Goal: Use online tool/utility

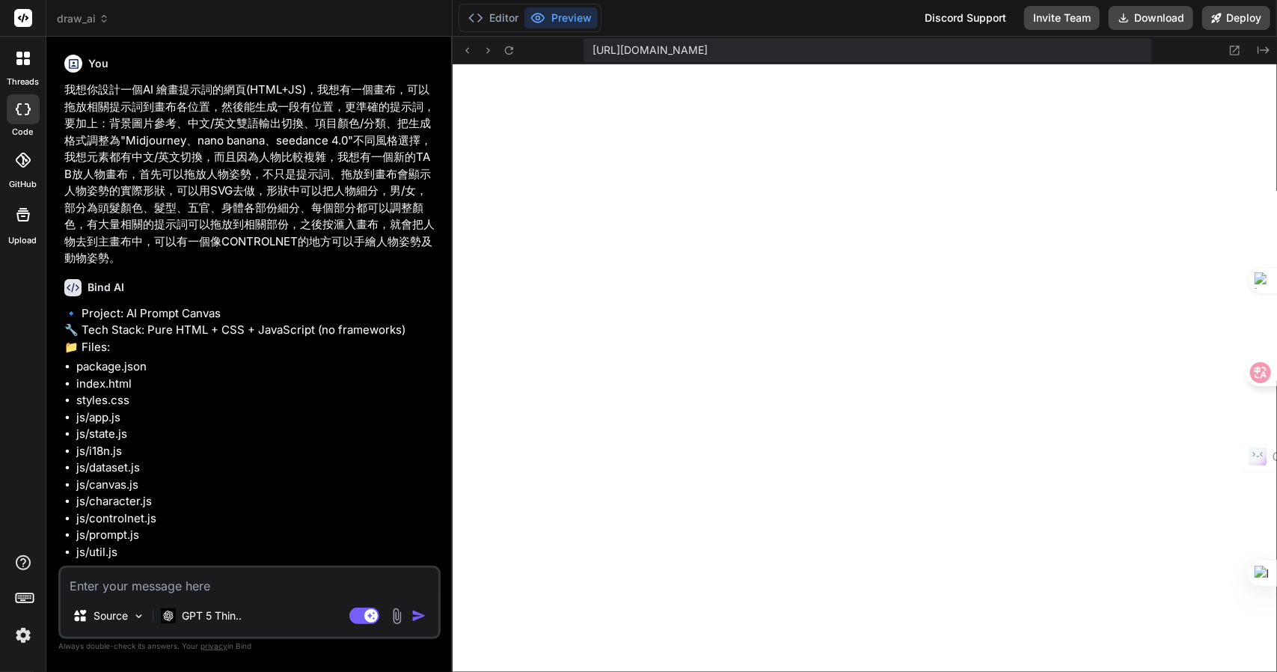
scroll to position [4497, 0]
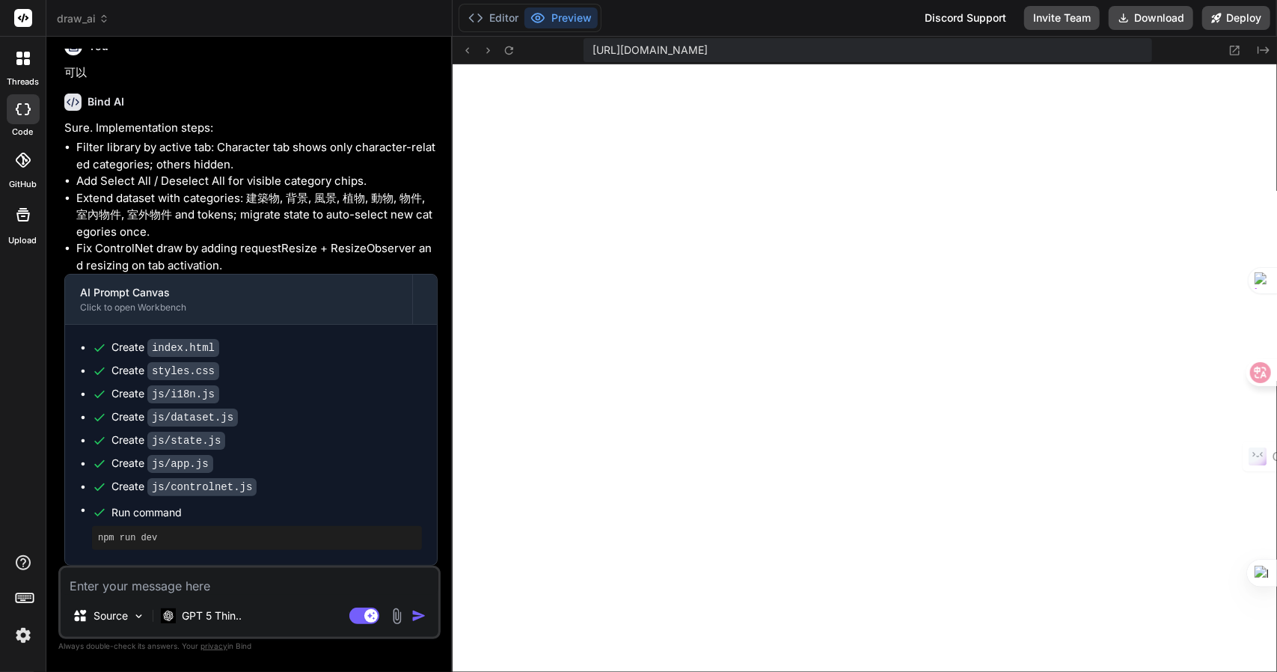
click at [162, 578] on textarea at bounding box center [250, 581] width 378 height 27
click at [168, 587] on textarea at bounding box center [250, 581] width 378 height 27
type textarea "1"
type textarea "x"
type textarea "1)"
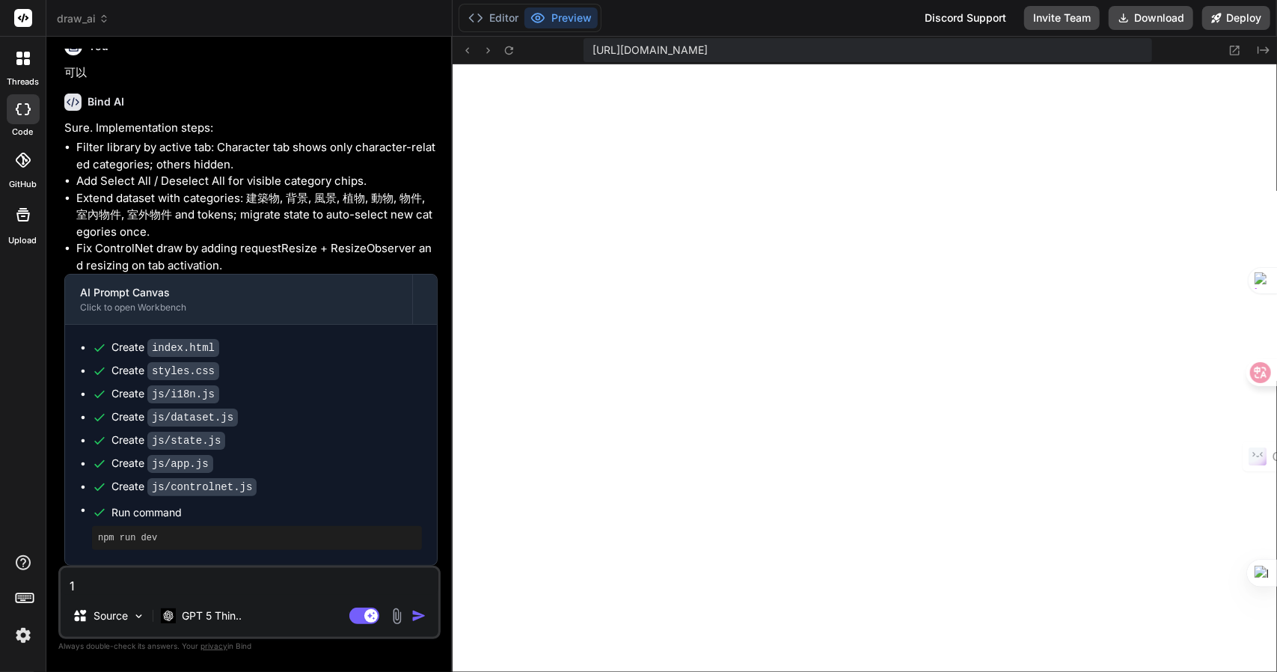
type textarea "x"
type textarea "1)"
type textarea "x"
type textarea "1) h"
type textarea "x"
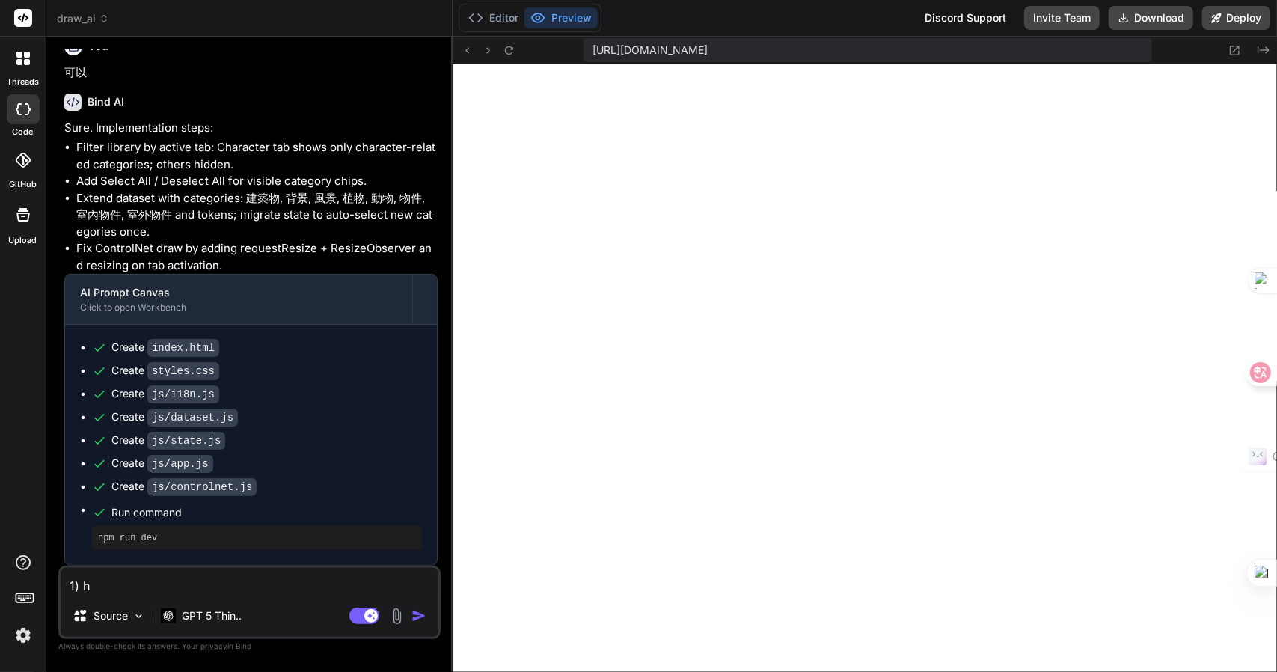
type textarea "1) hq"
type textarea "x"
type textarea "1) hqi"
type textarea "x"
type textarea "1) hqi"
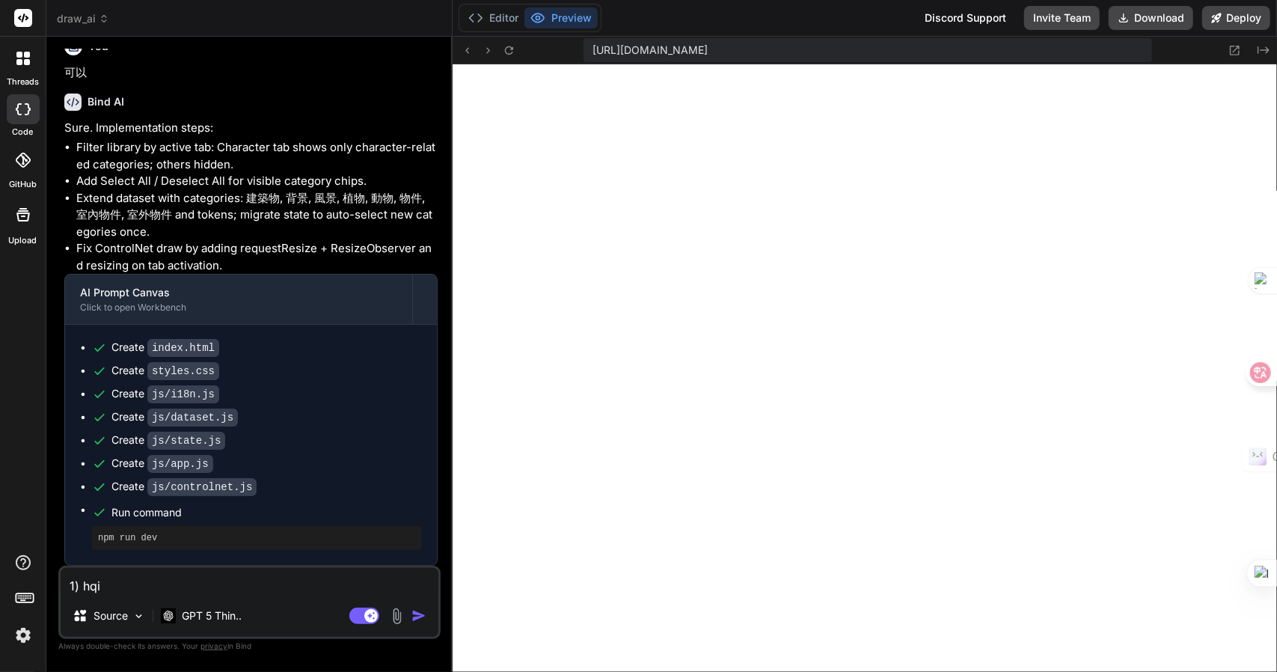
type textarea "x"
type textarea "1) hqi"
type textarea "x"
type textarea "1) hq"
type textarea "x"
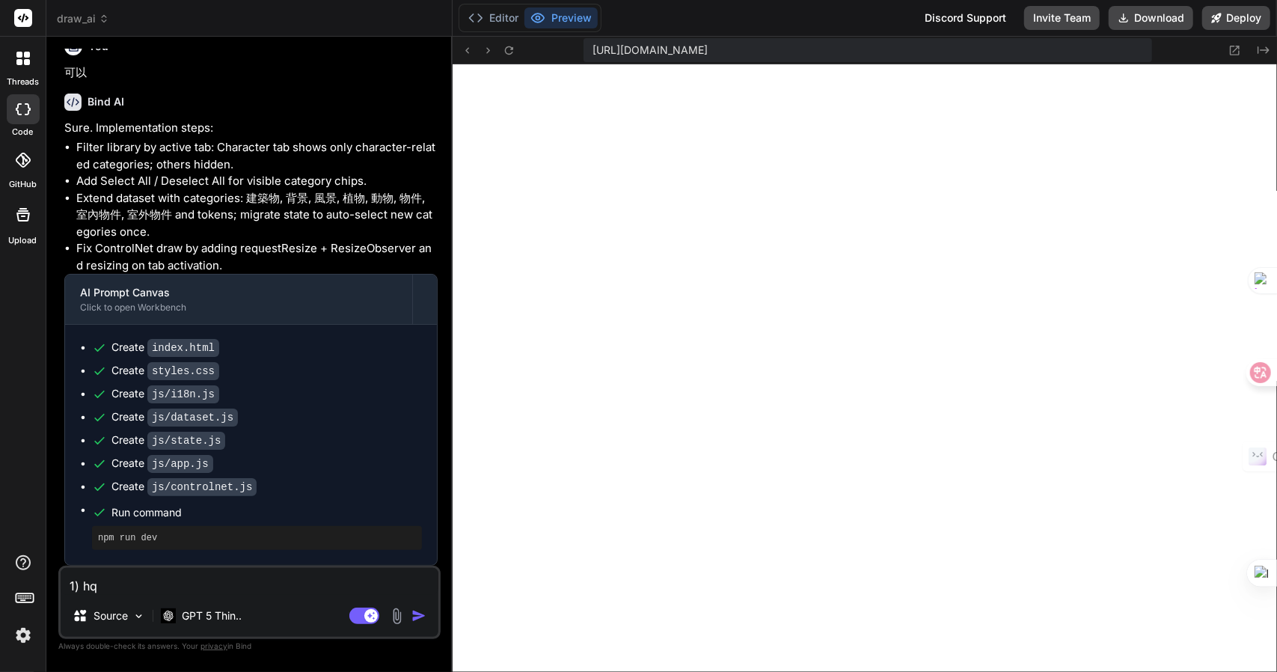
type textarea "1) h"
type textarea "x"
type textarea "1)"
type textarea "x"
type textarea "1) 竹"
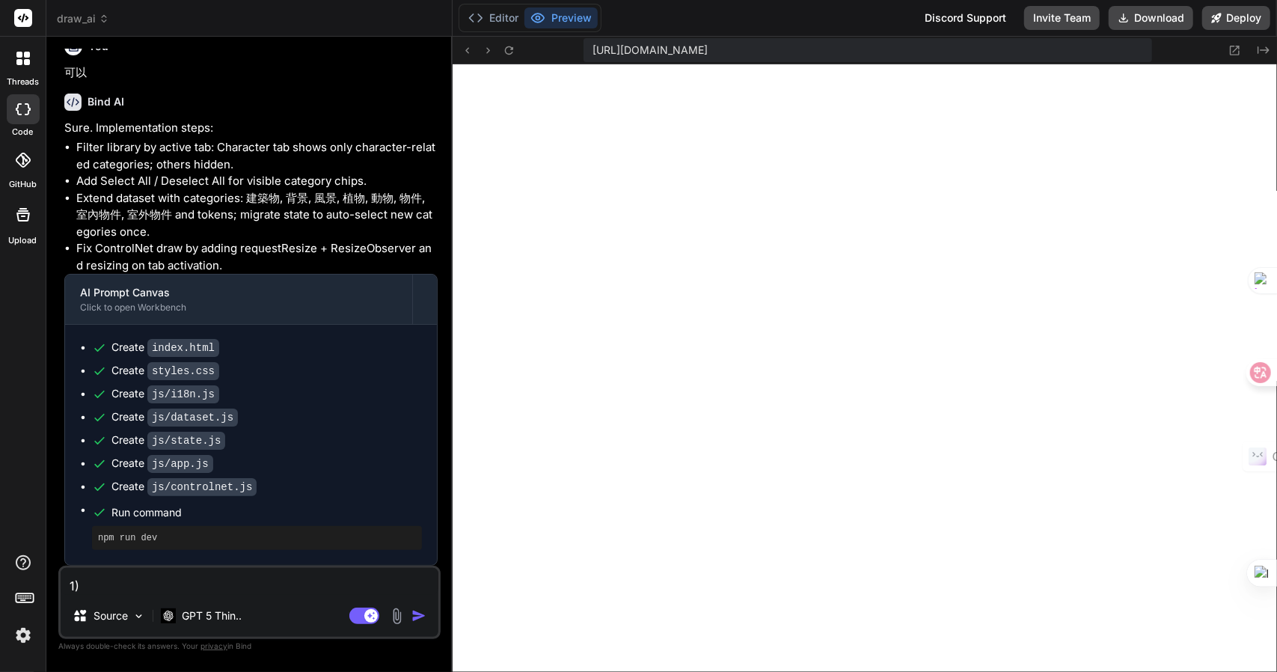
type textarea "x"
type textarea "1) 竹手"
type textarea "x"
type textarea "1) 竹手[PERSON_NAME]"
type textarea "x"
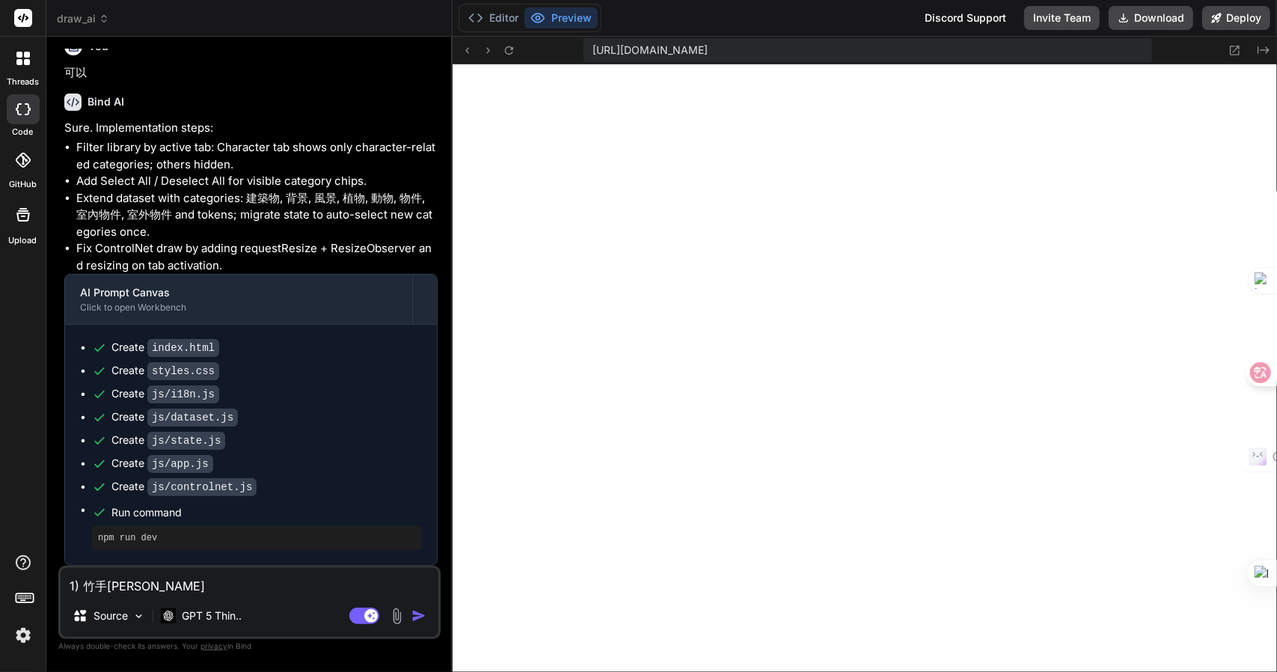
type textarea "1) 我"
type textarea "x"
type textarea "1) 我一"
type textarea "x"
type textarea "1) 我一火"
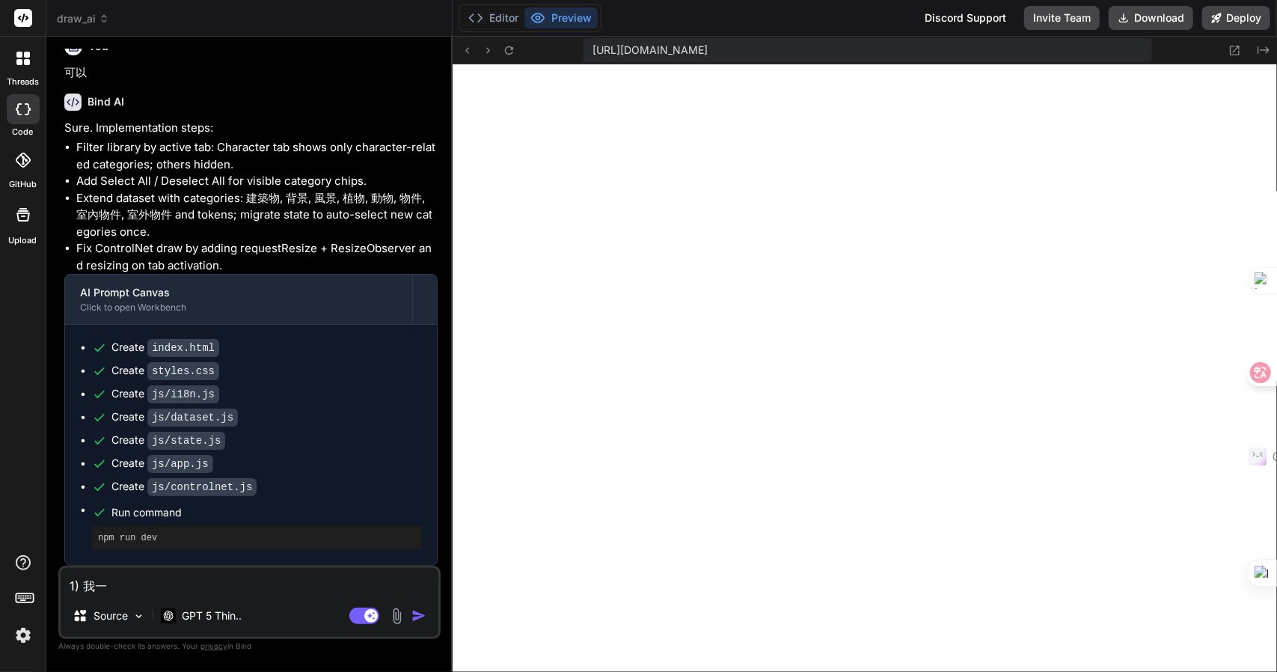
type textarea "x"
type textarea "1) 我不"
type textarea "x"
type textarea "1) 我"
type textarea "x"
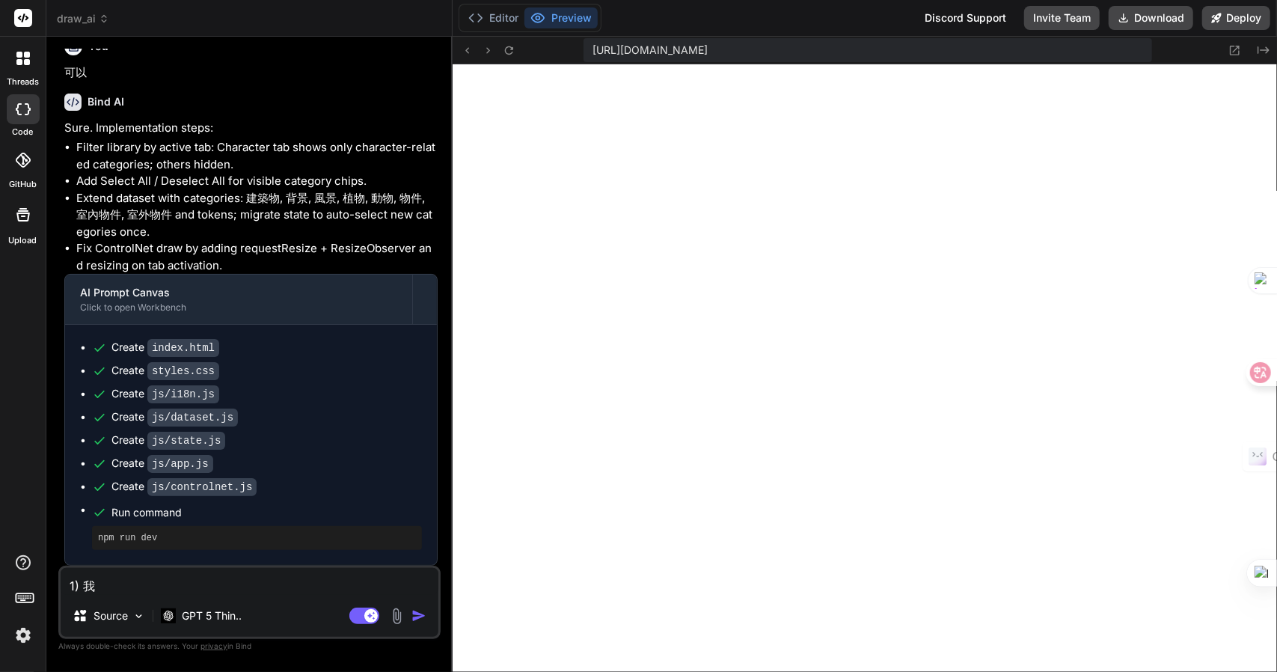
type textarea "1) 我一"
type textarea "x"
type textarea "1) 我一火"
type textarea "x"
type textarea "1) 我不"
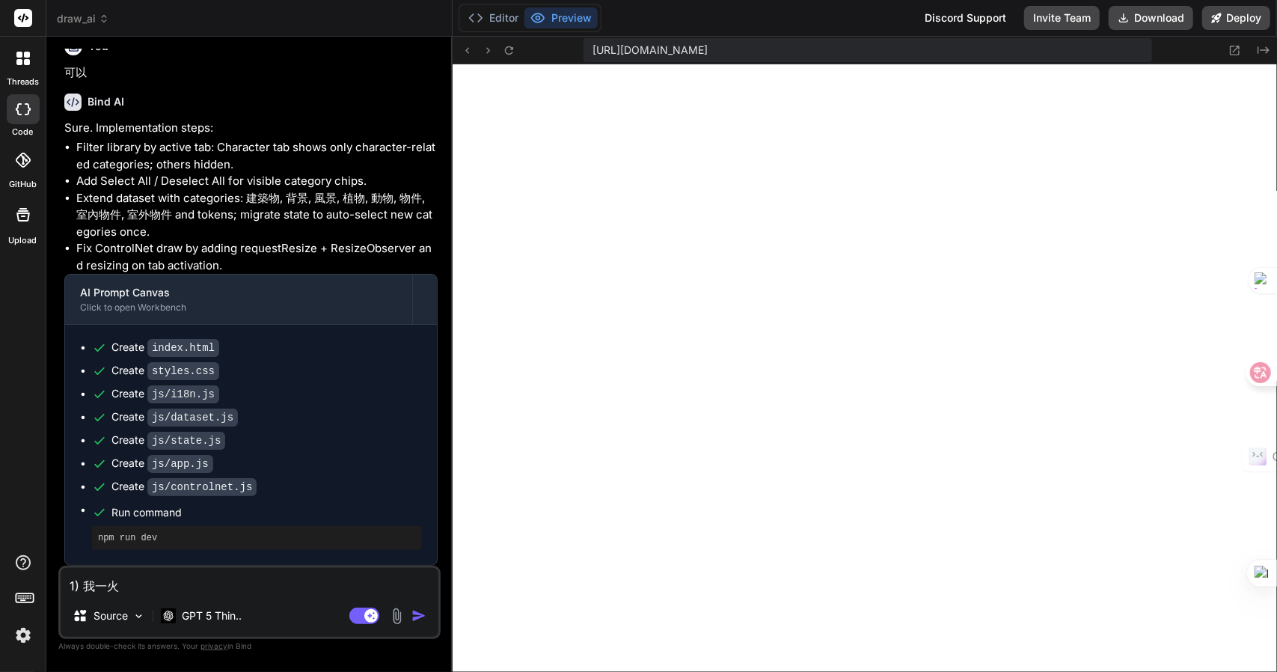
type textarea "x"
type textarea "1) 我不木"
type textarea "x"
type textarea "1) 我不木山"
type textarea "x"
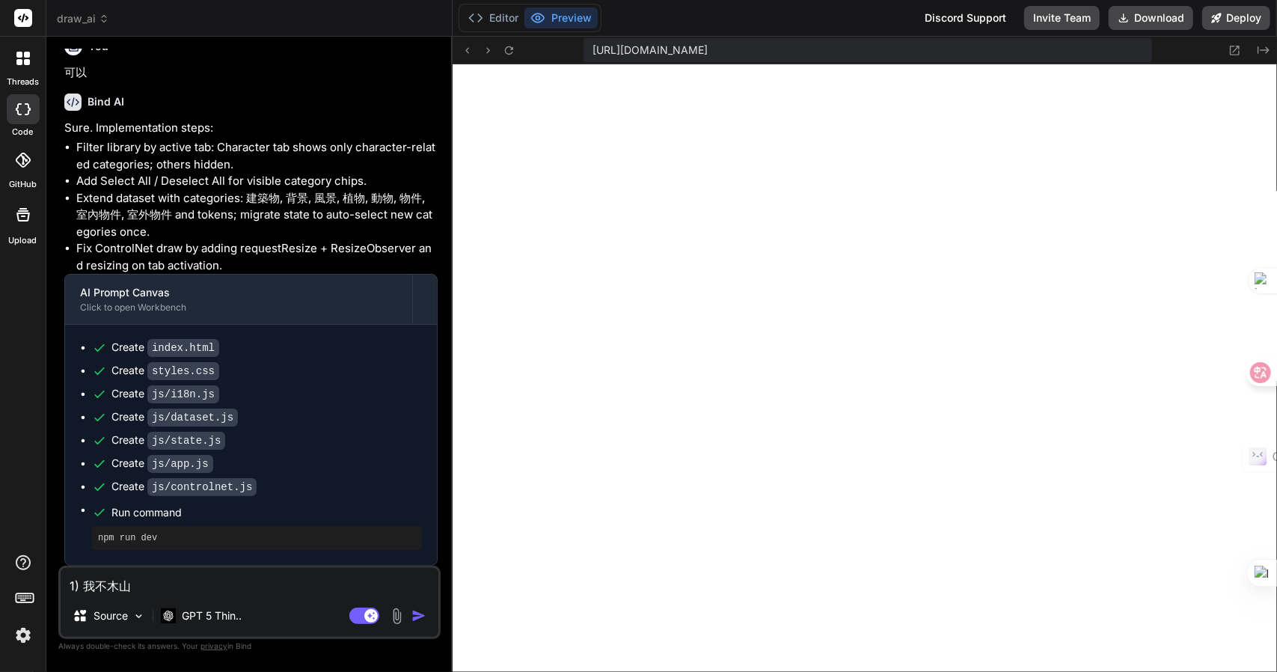
type textarea "1) 我不木山心"
type textarea "x"
type textarea "1) 我不想"
type textarea "x"
type textarea "1) 我不想一"
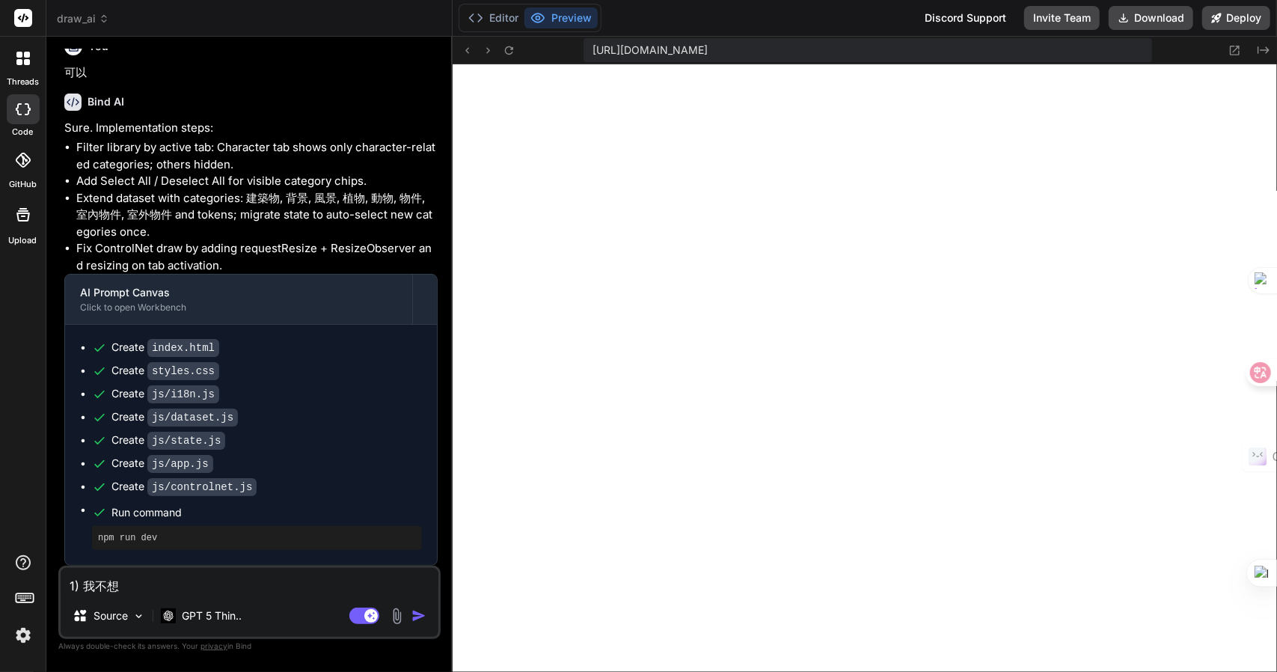
type textarea "x"
type textarea "1) 我不想一田"
type textarea "x"
type textarea "1) 我不想一田女"
type textarea "x"
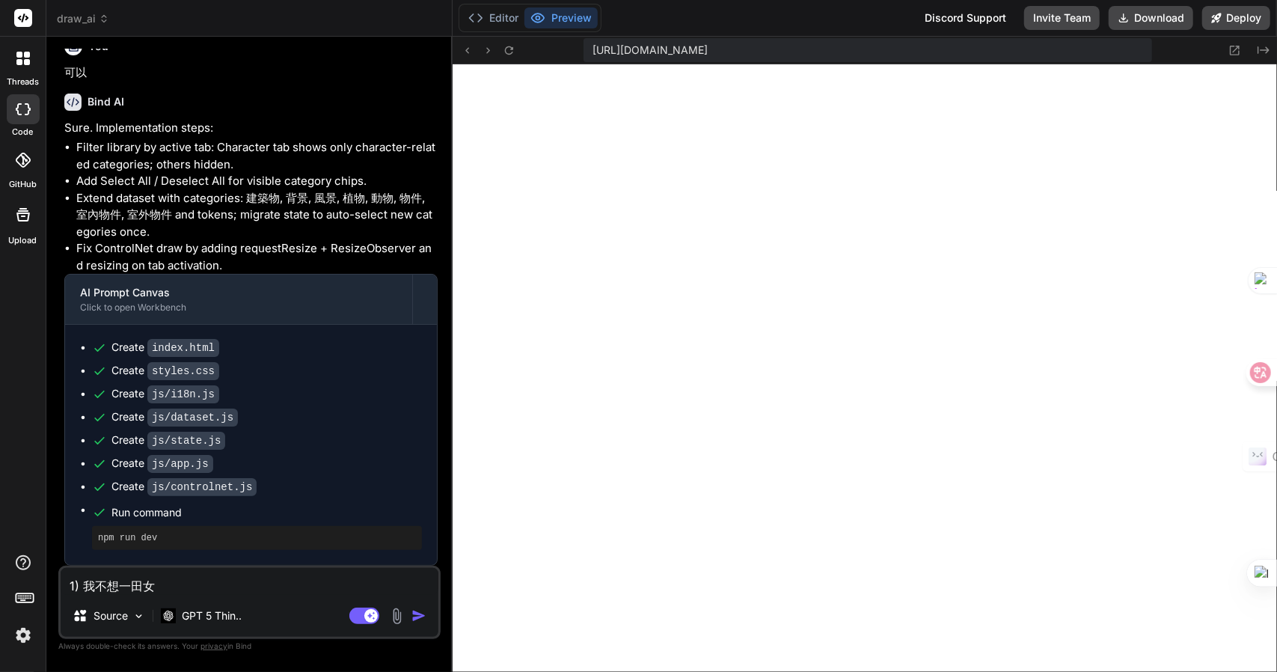
type textarea "1) 我不想要"
type textarea "x"
click at [197, 576] on textarea "1) 我不想要" at bounding box center [250, 581] width 378 height 27
type textarea "1) 我不想要手"
type textarea "x"
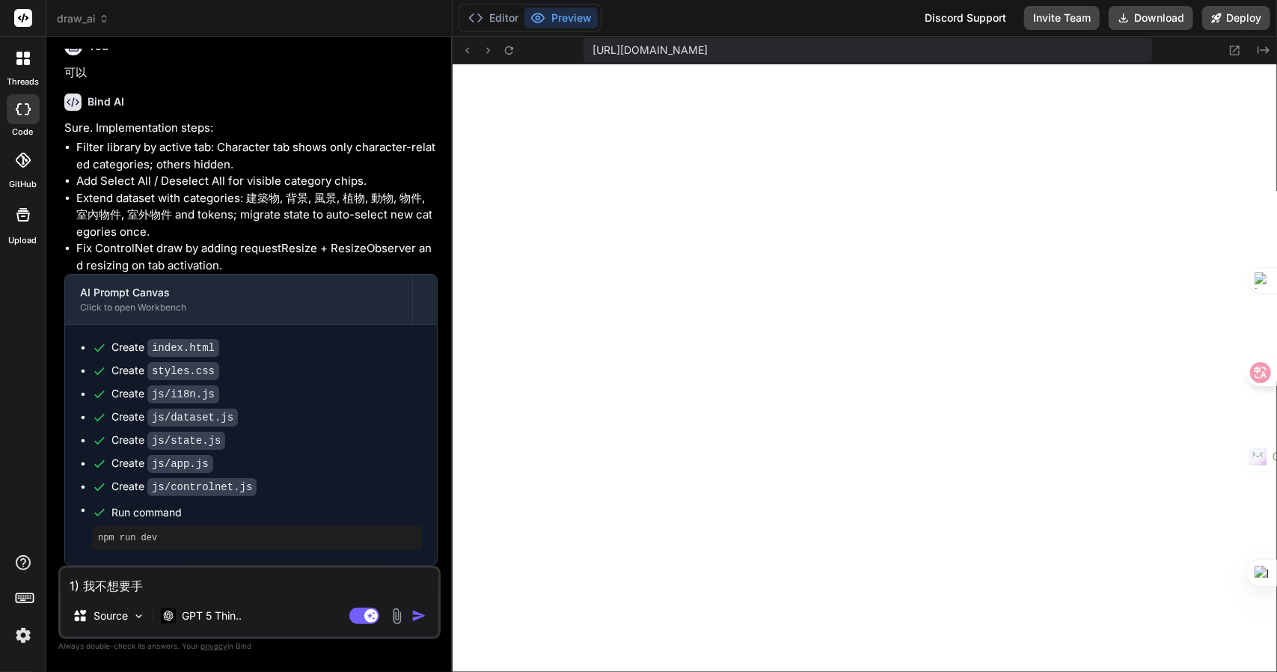
type textarea "1) 我不想要手日"
type textarea "x"
type textarea "1) 我不想要手日一"
type textarea "x"
type textarea "1) 我不想要手日一人"
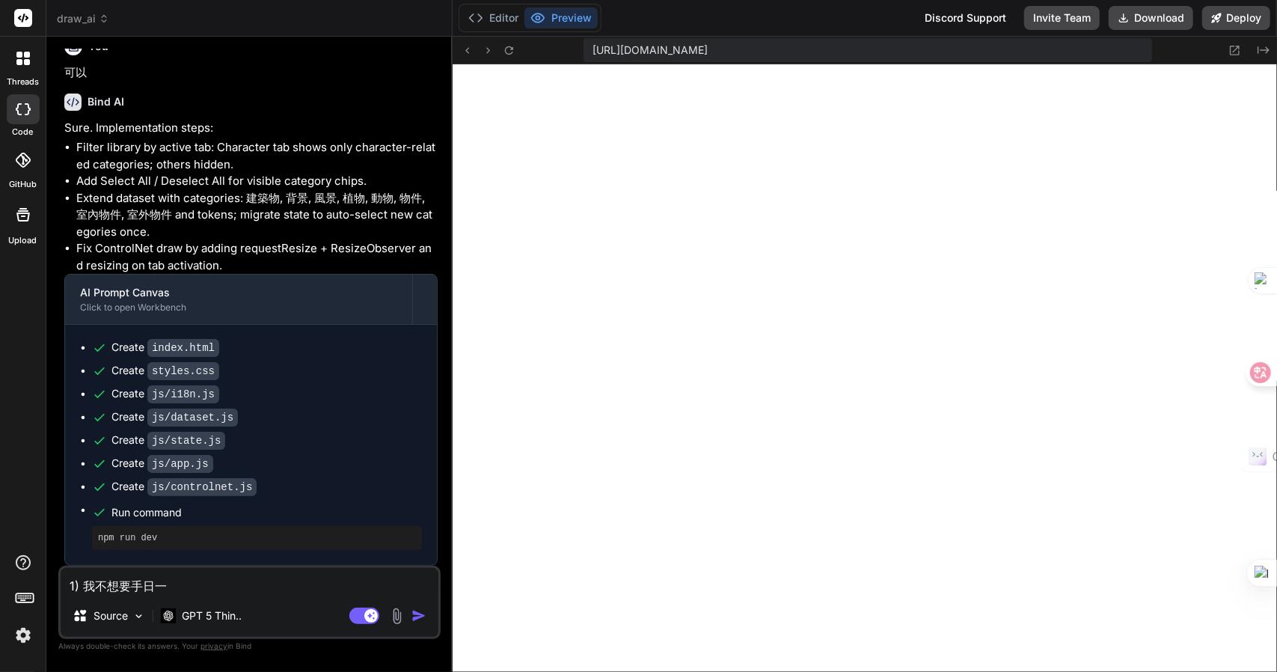
type textarea "x"
type textarea "1) 我不想要提"
type textarea "x"
type textarea "1) 我不想要提一"
type textarea "x"
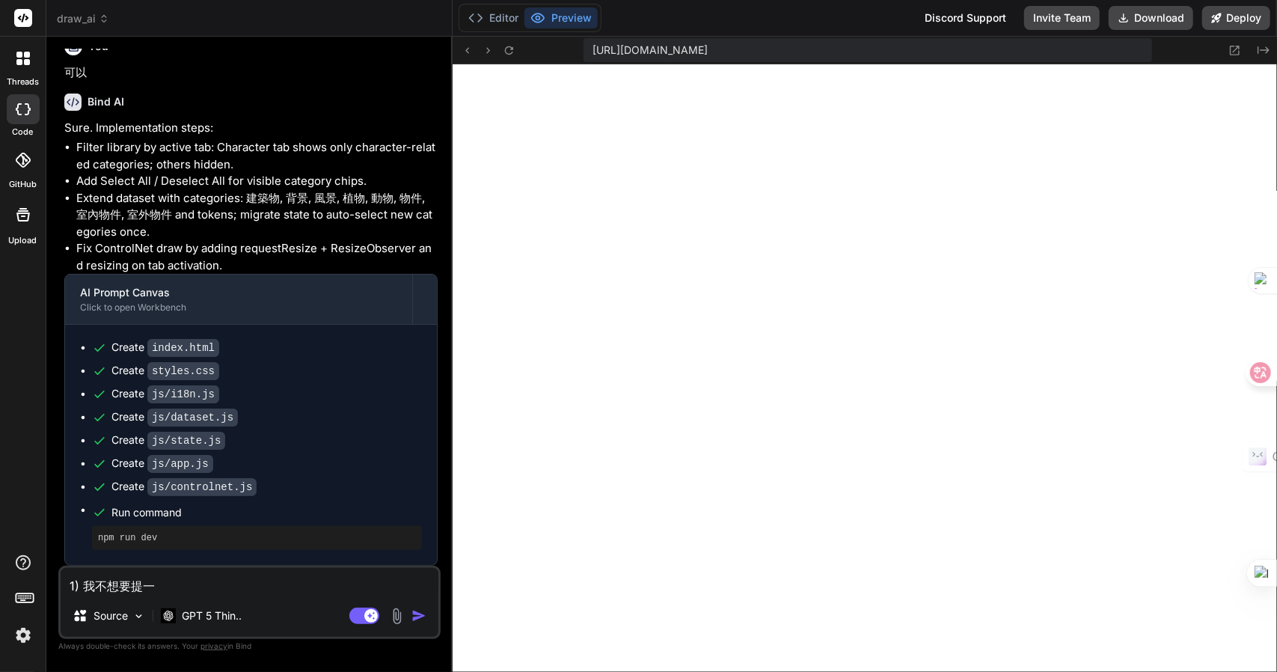
type textarea "1) 我不想要提一一"
type textarea "x"
type textarea "1) 我不想要提一一火"
type textarea "x"
type textarea "1) 我不想要提示"
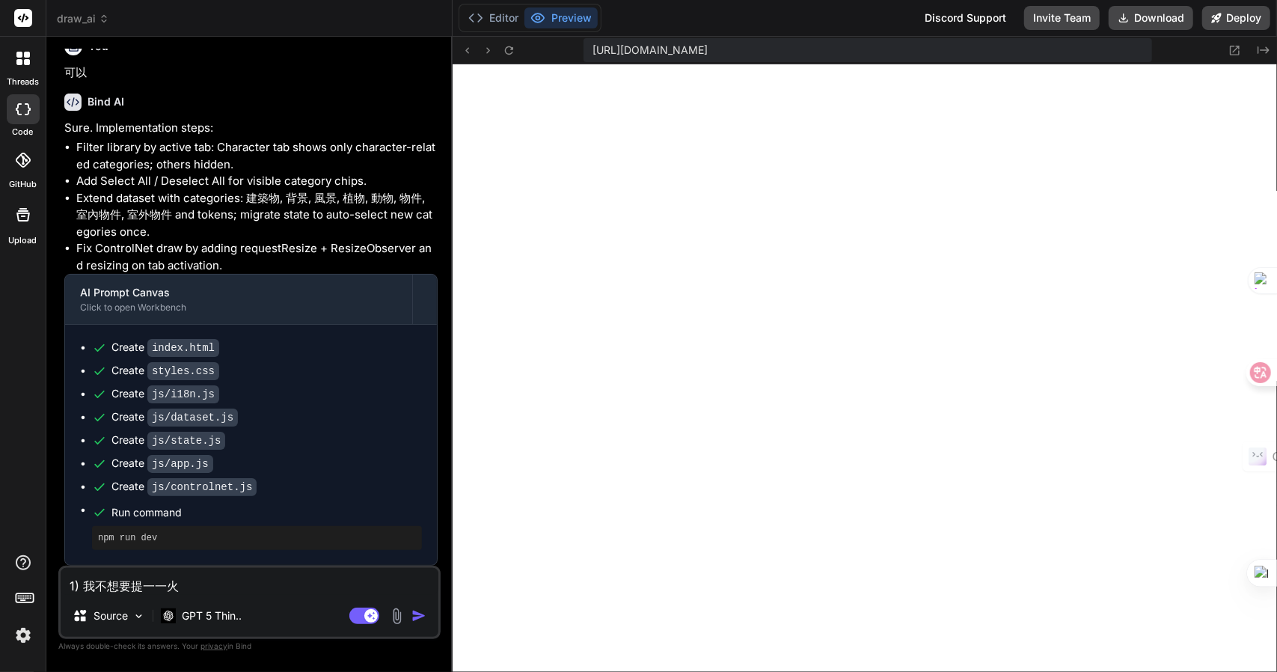
type textarea "x"
type textarea "1) 我不想要提示卜"
type textarea "x"
type textarea "1) 我不想要提示[PERSON_NAME]口"
type textarea "x"
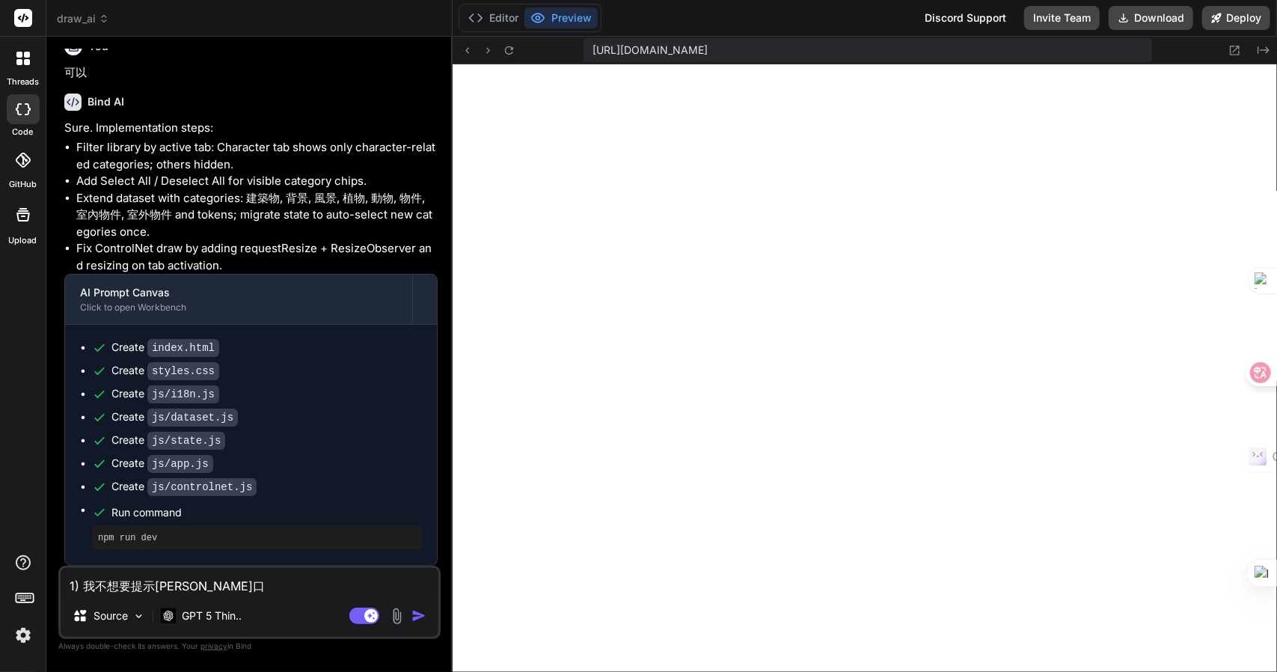
type textarea "1) 我不想要提示[PERSON_NAME]口尸"
type textarea "x"
type textarea "1) 我不想要提示[PERSON_NAME]"
type textarea "x"
type textarea "1) 我不想要提示[PERSON_NAME]口尸一口"
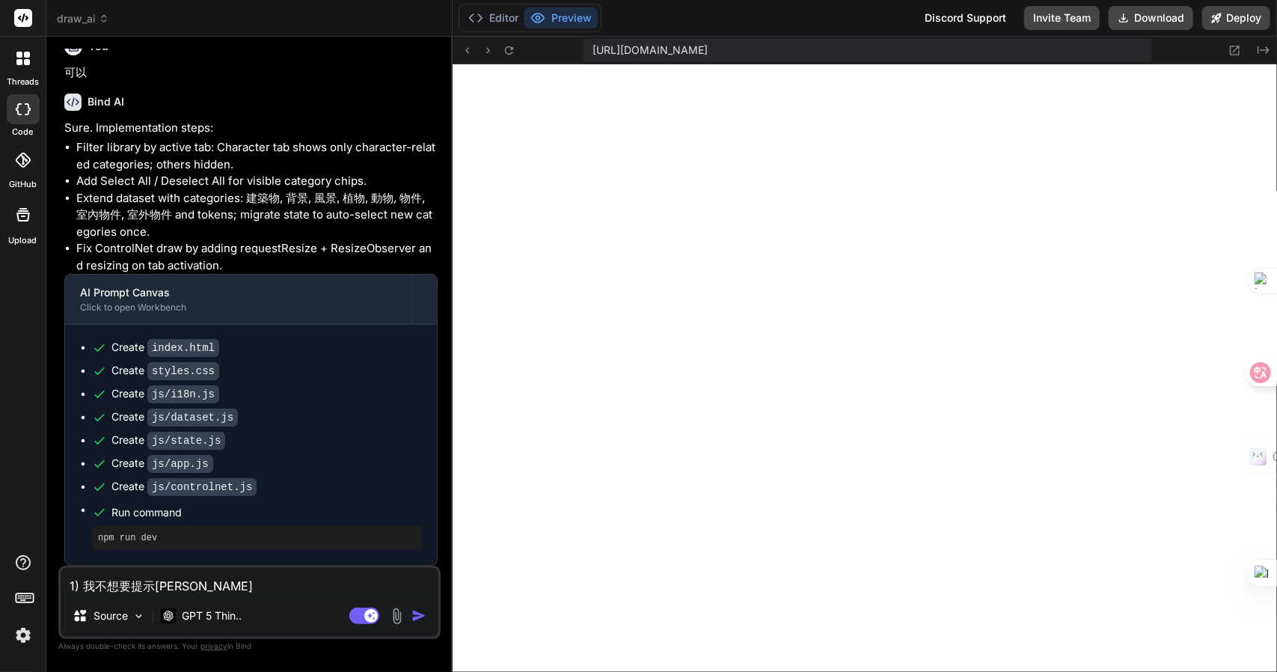
type textarea "x"
type textarea "1) 我不想要提示詞"
type textarea "x"
type textarea "1) 我不想要提示詞竹"
type textarea "x"
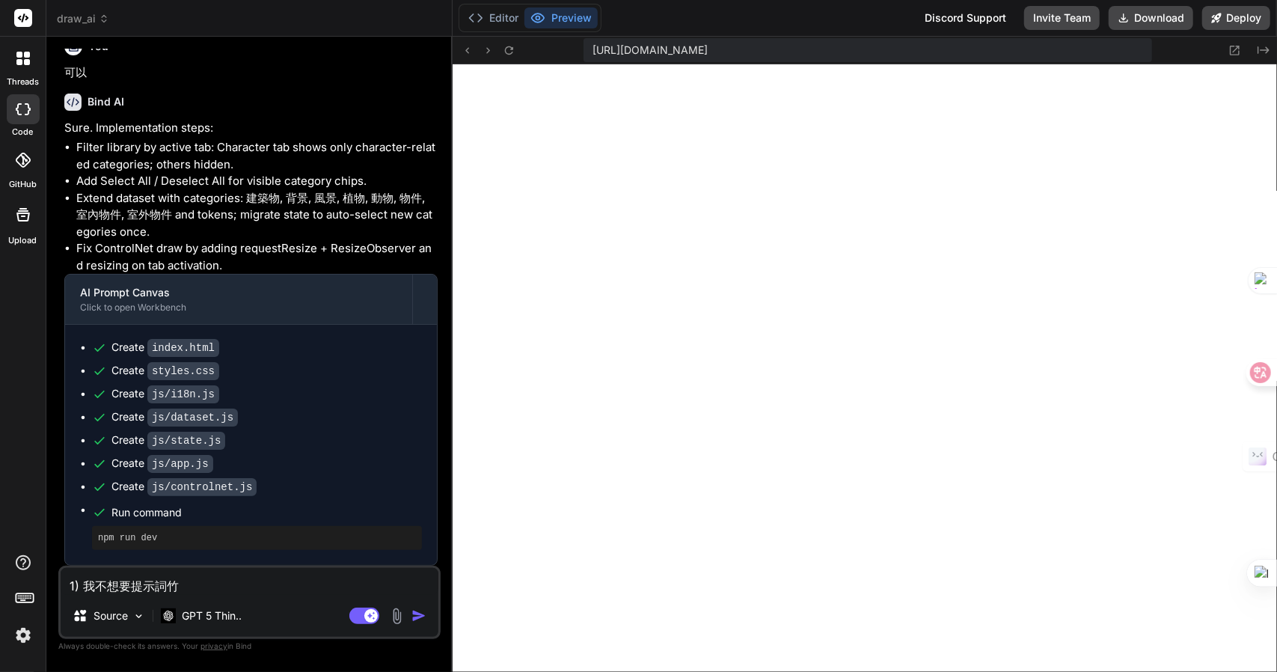
type textarea "1) 我不想要提示詞竹手"
type textarea "x"
type textarea "1) 我不想要提示詞竹手一"
type textarea "x"
type textarea "1) 我不想要提示詞生"
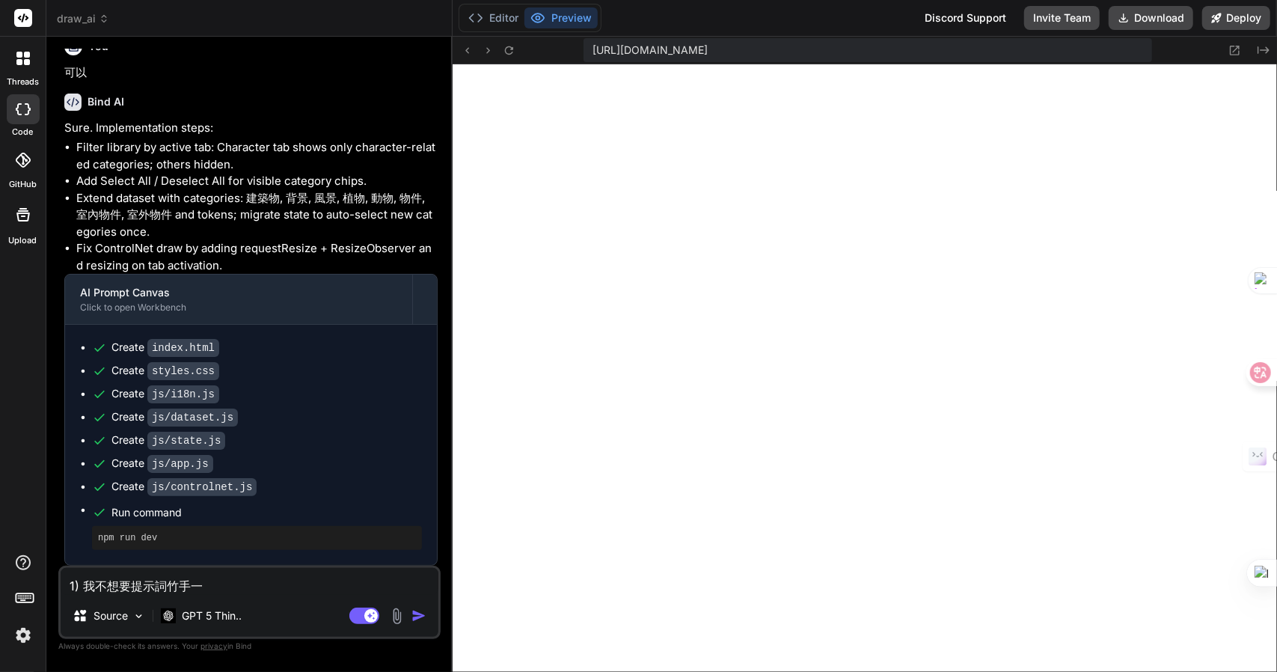
type textarea "x"
type textarea "1) 我不想要提示詞生[PERSON_NAME]"
type textarea "x"
type textarea "1) 我不想要提示詞生[PERSON_NAME]竹"
type textarea "x"
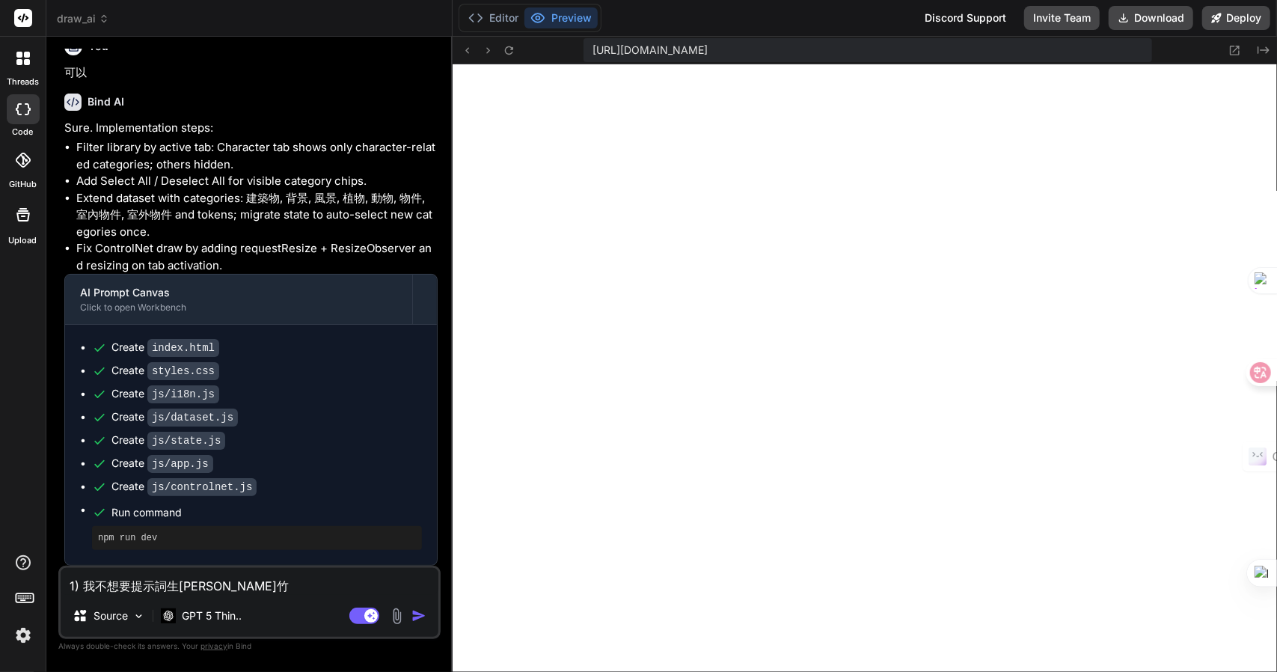
type textarea "1) 我不想要提示詞生[PERSON_NAME]尸"
type textarea "x"
type textarea "1) 我不想要提示詞生成"
type textarea "x"
type textarea "1) 我不想要提示詞生成大"
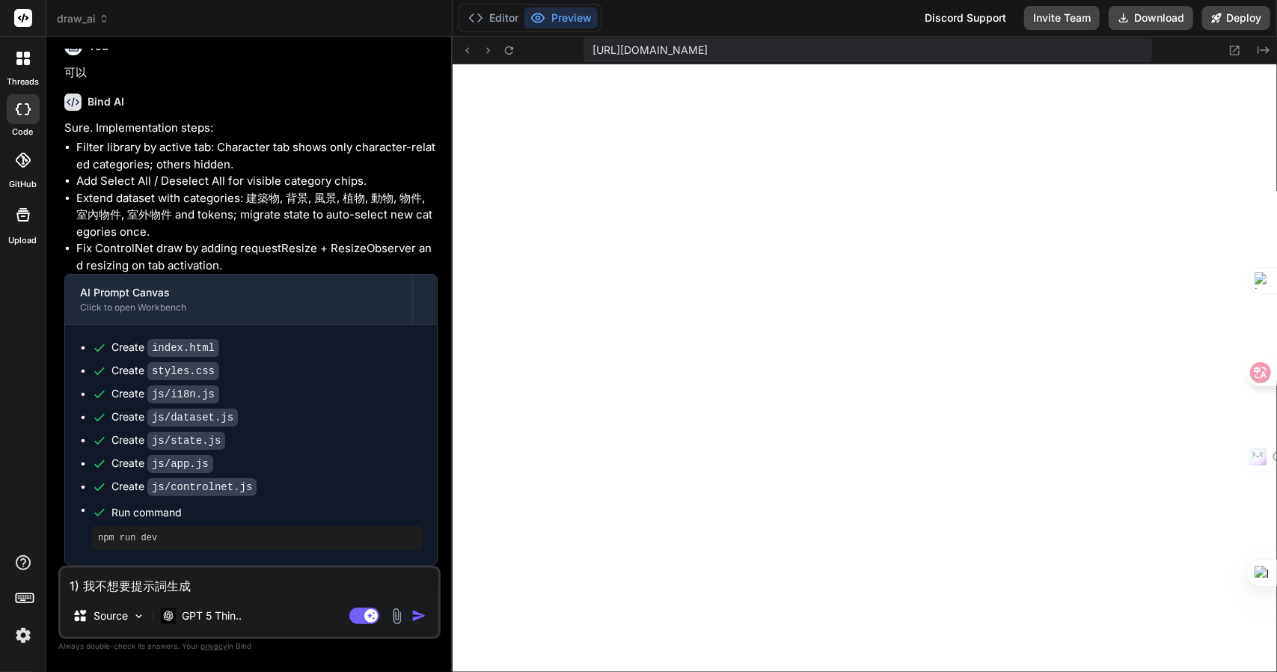
type textarea "x"
type textarea "1) 我不想要提示詞生成大月"
type textarea "x"
type textarea "1) 我不想要提示詞生成有"
type textarea "x"
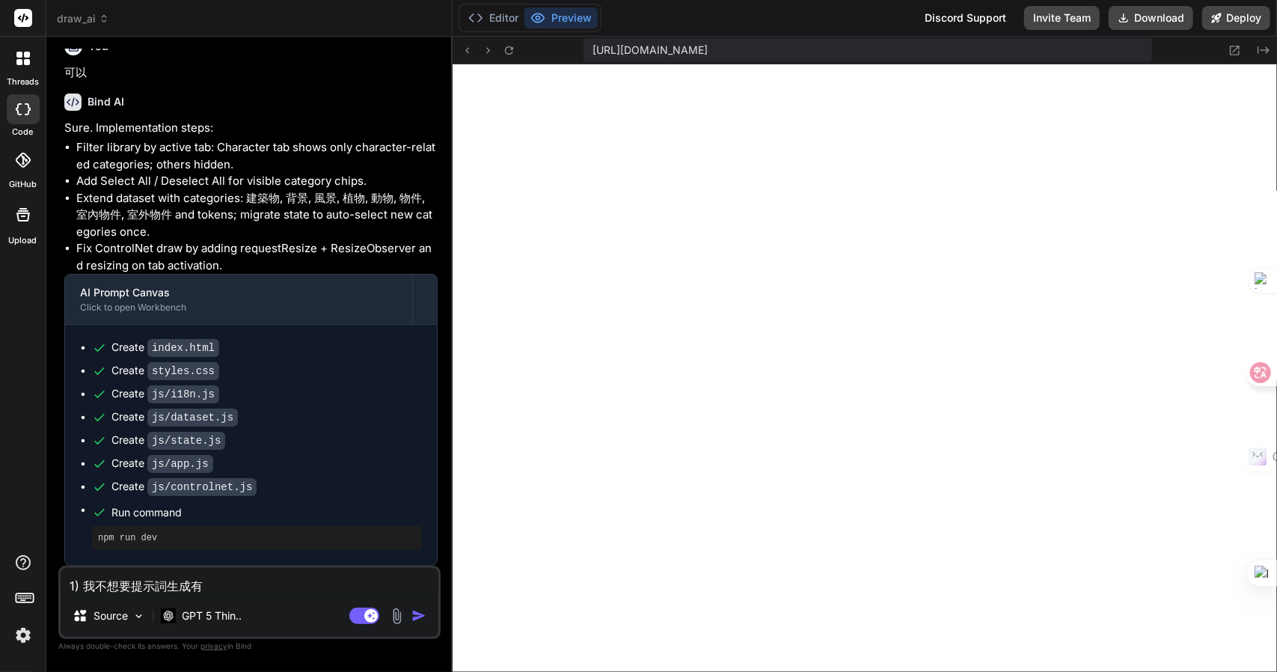
paste textarea "template=nano-banana |"
type textarea "1) 我不想要提示詞生成有template=nano-banana |"
type textarea "x"
type textarea "1) 我不想要提示詞生成有template=nano-banana"
type textarea "x"
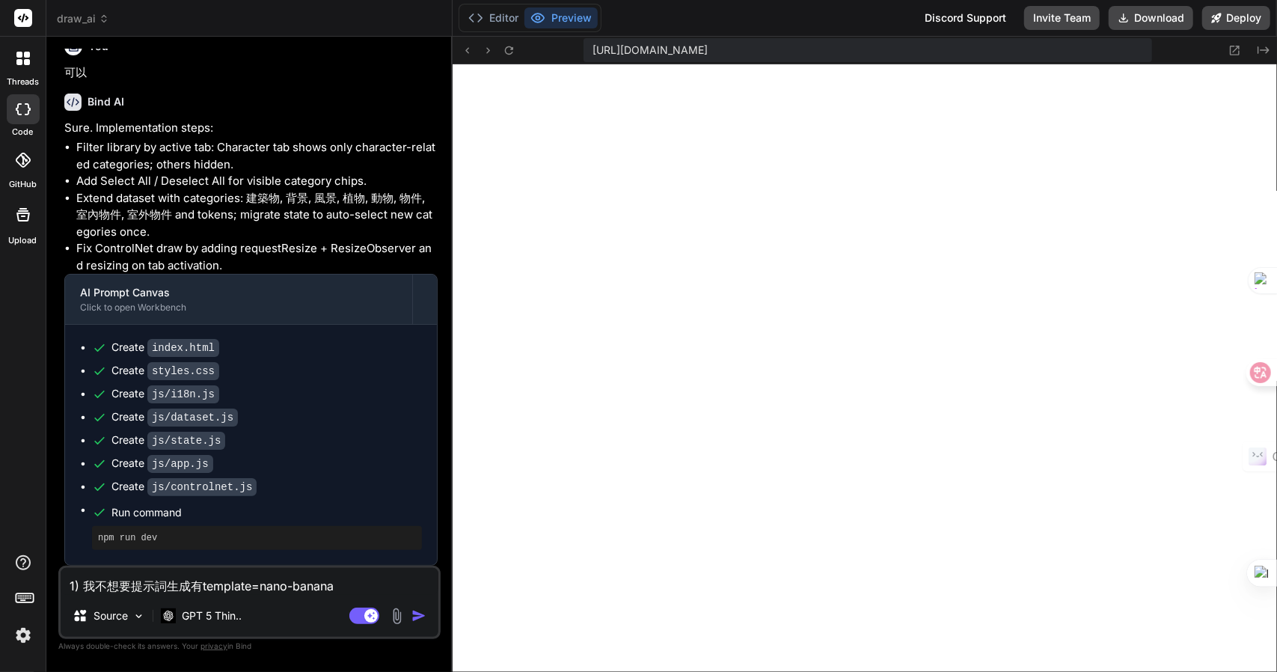
type textarea "1) 我不想要提示詞生成有template=nano-banana 卜"
type textarea "x"
type textarea "1) 我不想要提示詞生成有template=nano-banana 卜卜"
type textarea "x"
type textarea "1) 我不想要提示詞生成有template=nano-banana 卜[PERSON_NAME]"
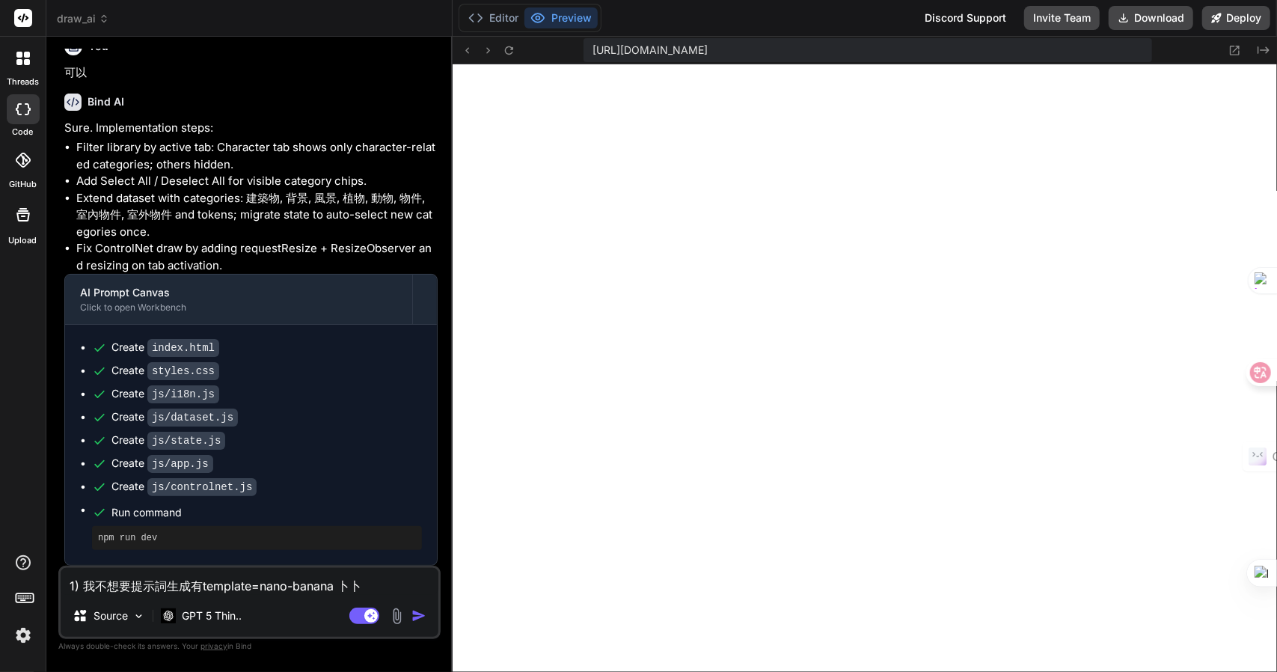
type textarea "x"
type textarea "1) 我不想要提示詞生成有template=nano-banana 卜卜一口"
type textarea "x"
type textarea "1) 我不想要提示詞生成有template=nano-banana 這"
type textarea "x"
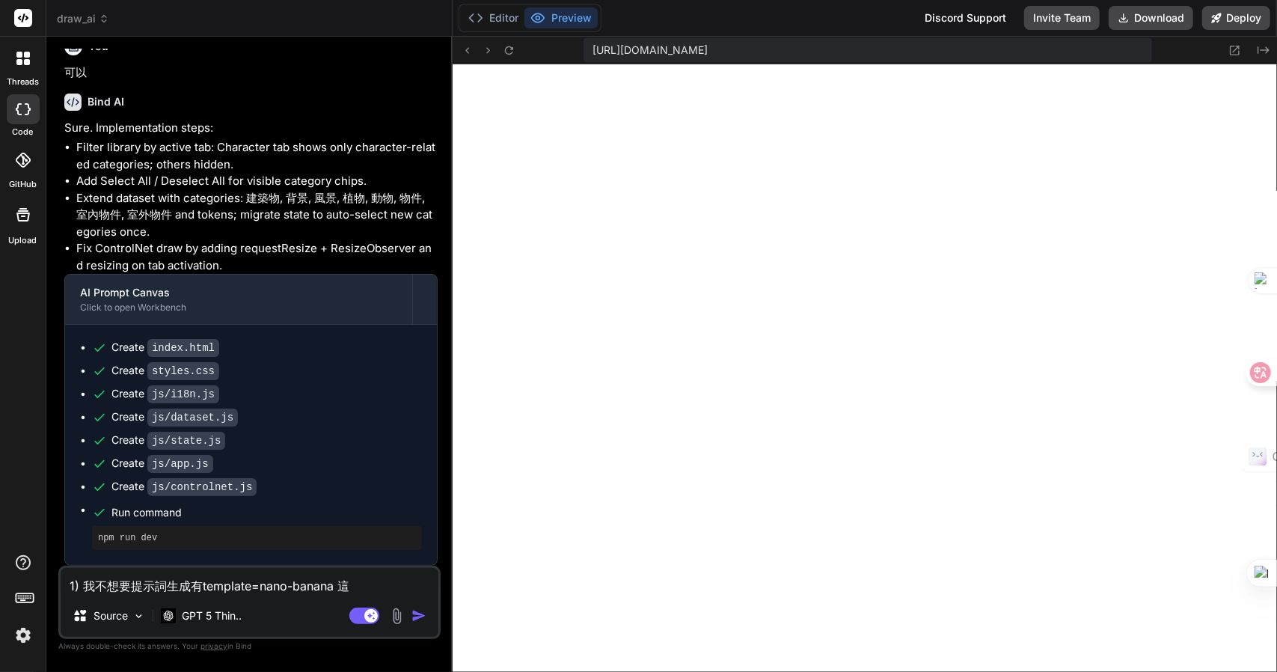
type textarea "1) 我不想要提示詞生成有template=nano-banana 這卜"
type textarea "x"
type textarea "1) 我不想要提示詞生成有template=nano-banana 這卜心"
type textarea "x"
type textarea "1) 我不想要提示詞生成有template=nano-banana 這卜心一"
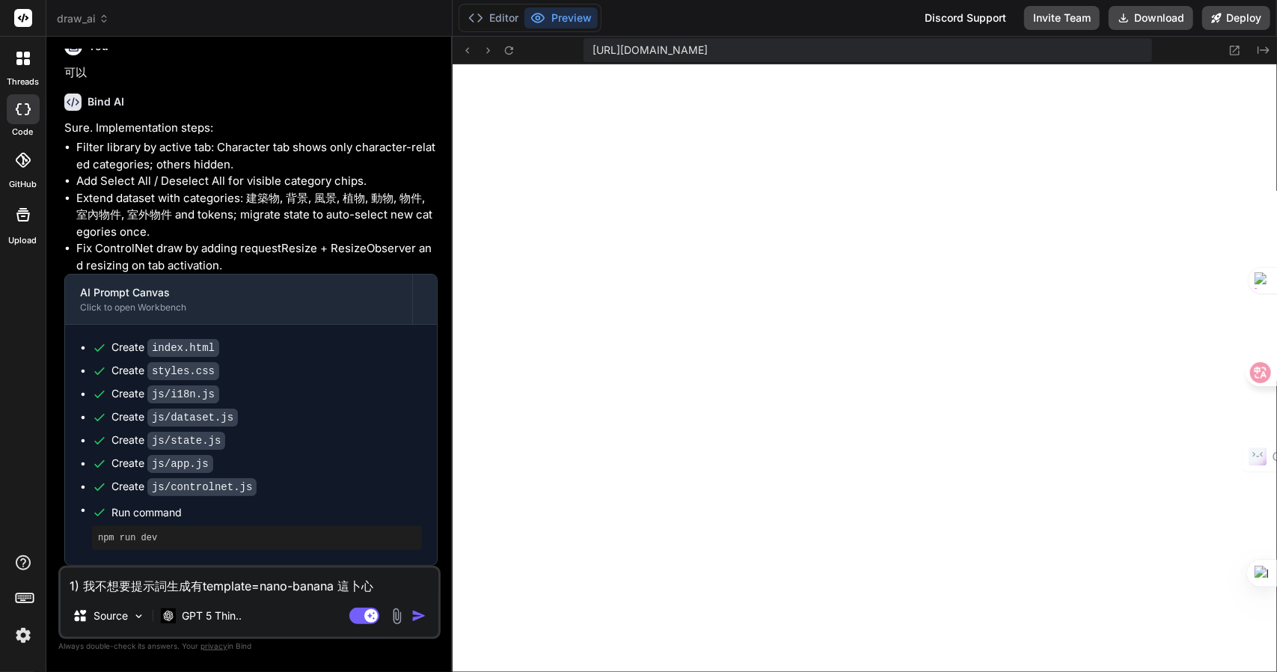
type textarea "x"
type textarea "1) 我不想要提示詞生成有template=nano-banana 這卜心一一"
type textarea "x"
type textarea "1) 我不想要提示詞生成有template=nano-banana 這些"
type textarea "x"
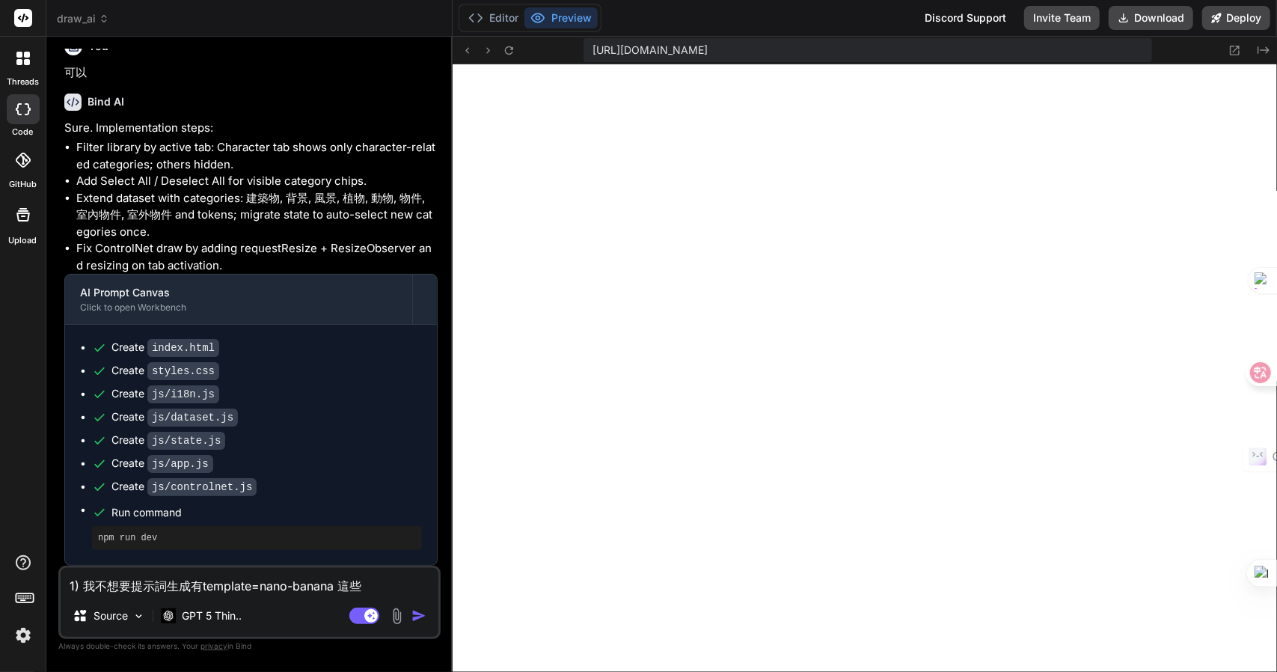
type textarea "1) 我不想要提示詞生成有template=nano-banana 這些十"
type textarea "x"
type textarea "1) 我不想要提示詞生成有template=nano-banana 這些十弓"
type textarea "x"
type textarea "1) 我不想要提示詞生成有template=nano-banana 這些十弓木"
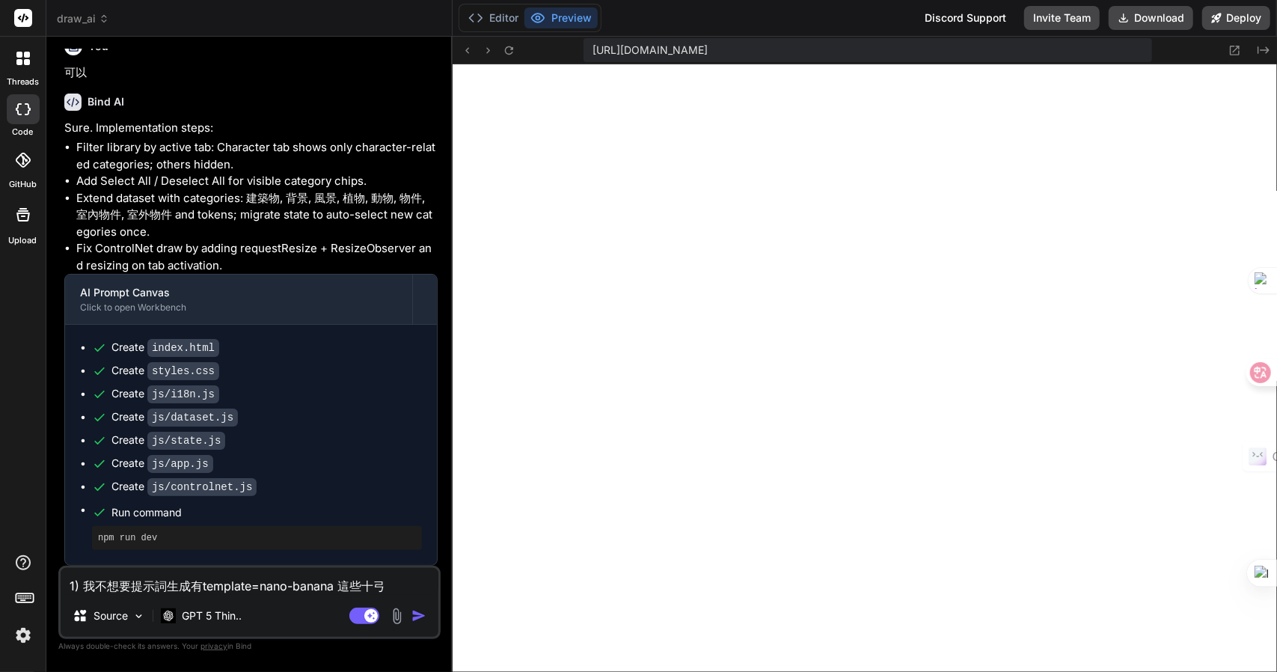
type textarea "x"
type textarea "1) 我不想要提示詞生成有template=nano-banana 這些字"
type textarea "x"
type textarea "1) 我不想要提示詞生成有template=nano-banana 這些字月"
type textarea "x"
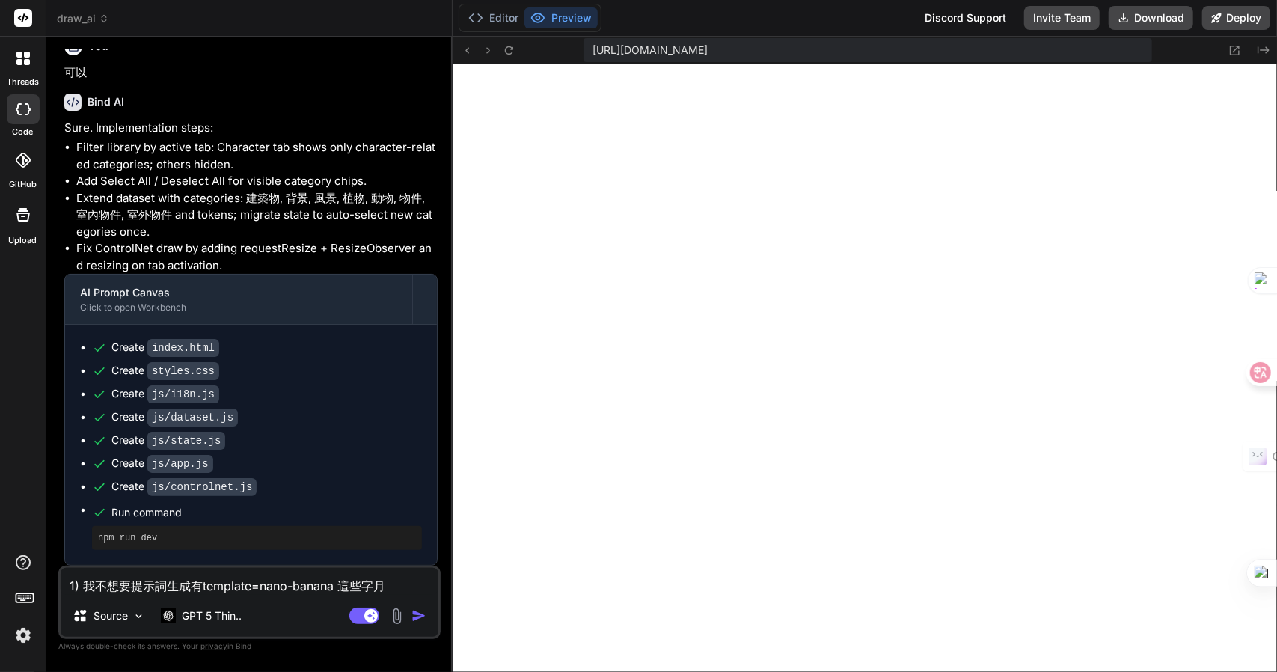
type textarea "1) 我不想要提示詞生成有template=nano-banana 這些字月山"
type textarea "x"
type textarea "1) 我不想要提示詞生成有template=nano-banana 這些字月山日"
type textarea "x"
type textarea "1) 我不想要提示詞生成有template=nano-banana 這些字月山日女"
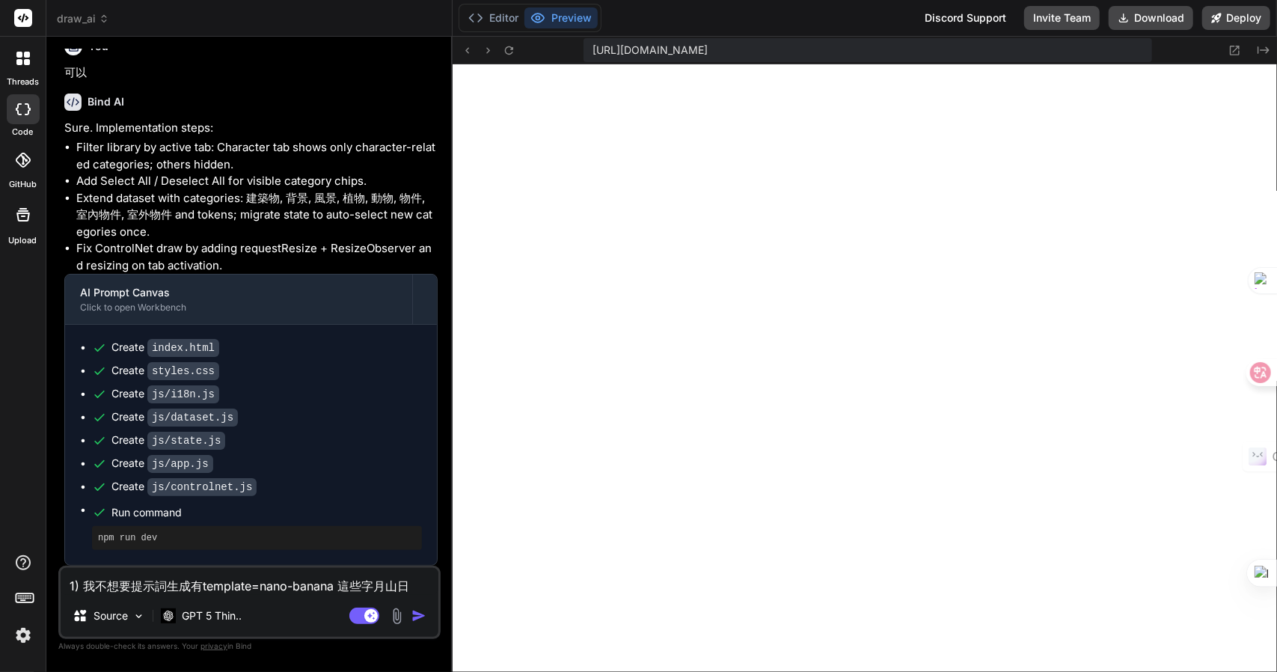
type textarea "x"
type textarea "1) 我不想要提示詞生成有template=nano-banana 這些字眼"
type textarea "x"
type textarea "1) 我不想要提示詞生成有template=nano-banana 這些字眼Z"
type textarea "x"
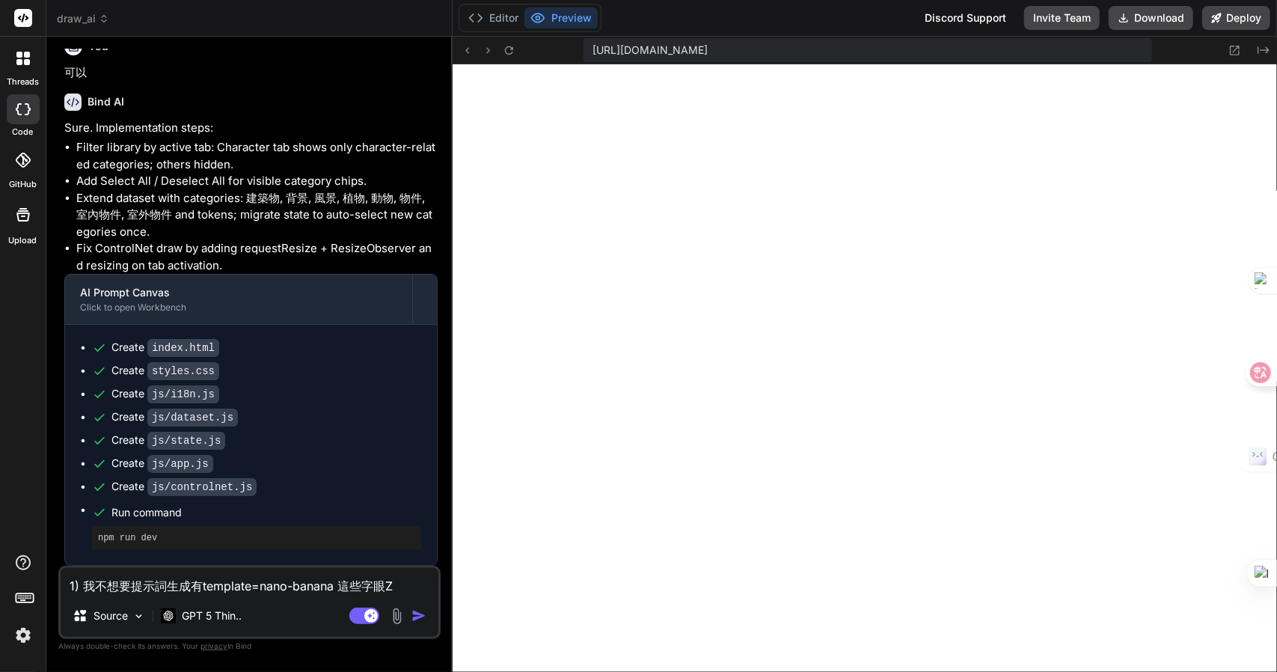
type textarea "1) 我不想要提示詞生成有template=nano-banana 這些字眼Z難"
type textarea "x"
type textarea "1) 我不想要提示詞生成有template=nano-banana 這些字眼Z難日"
type textarea "x"
type textarea "1) 我不想要提示詞生成有template=nano-banana 這些字眼Z難日月"
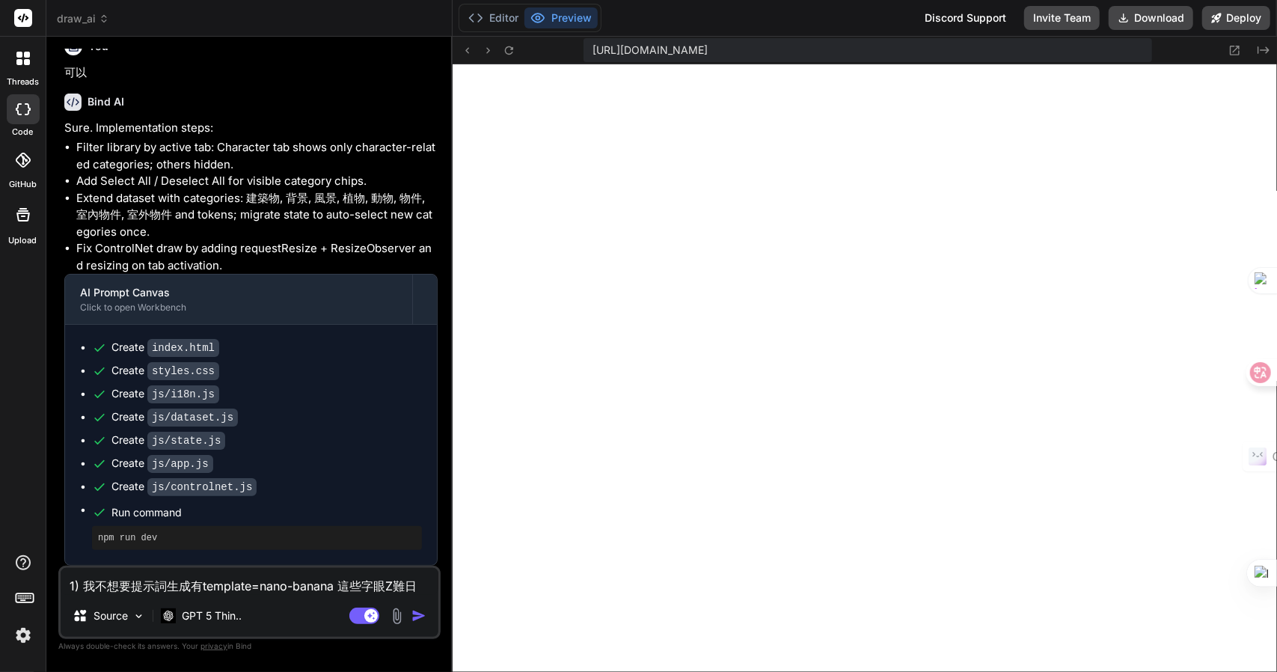
type textarea "x"
type textarea "1) 我不想要提示詞生成有template=nano-banana 這些字眼，"
type textarea "x"
type textarea "1) 我不想要提示詞生成有template=nano-banana 這些字眼，一"
type textarea "x"
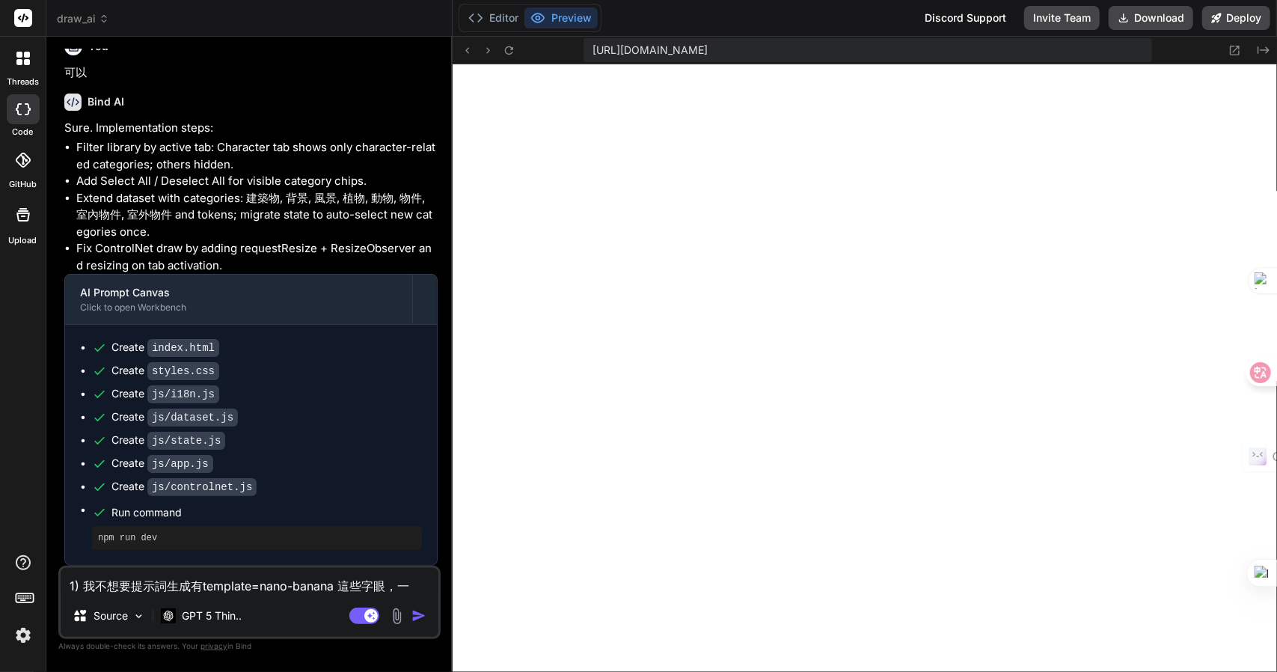
type textarea "1) 我不想要提示詞生成有template=nano-banana 這些字眼，一弓"
type textarea "x"
type textarea "1) 我不想要提示詞生成有template=nano-banana 這些字眼，一弓口"
type textarea "x"
type textarea "1) 我不想要提示詞生成有template=nano-banana 這些字眼，可"
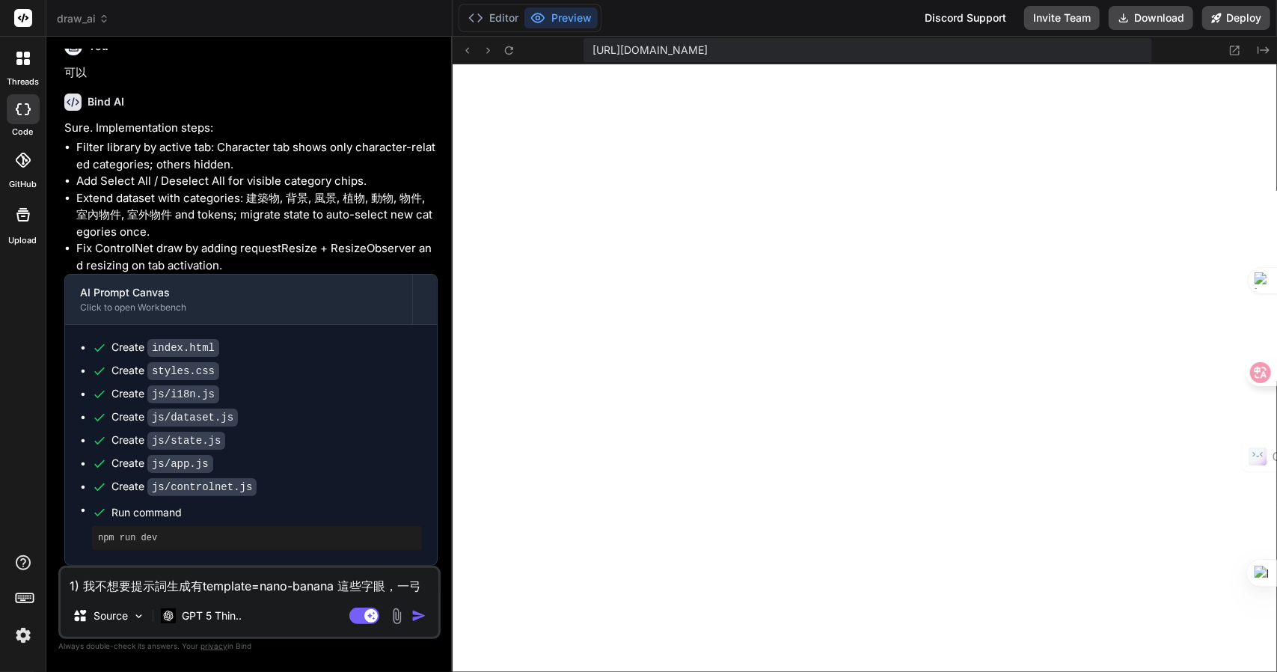
type textarea "x"
type textarea "1) 我不想要提示詞生成有template=nano-banana 這些字眼，可女"
type textarea "x"
type textarea "1) 我不想要提示詞生成有template=nano-banana 這些字眼，可女[PERSON_NAME]"
type textarea "x"
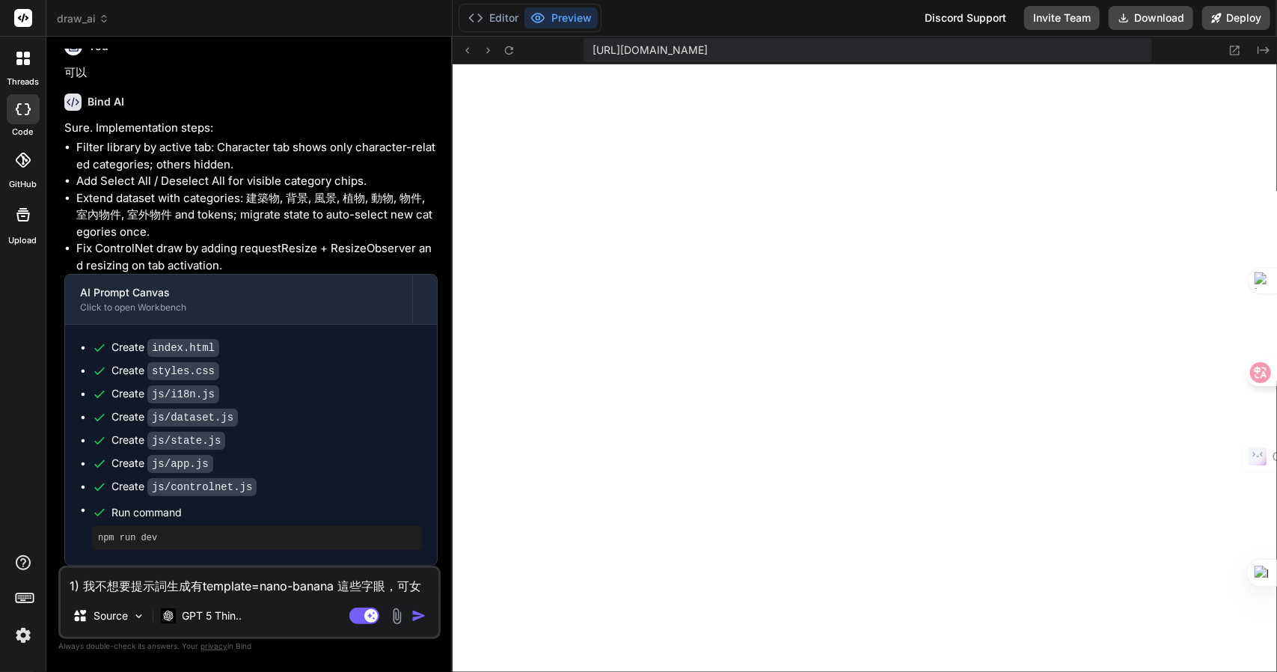
type textarea "1) 我不想要提示詞生成有template=nano-banana 這些字眼，可女戈人"
type textarea "x"
type textarea "1) 我不想要提示詞生成有template=nano-banana 這些字眼，可以"
type textarea "x"
type textarea "1) 我不想要提示詞生成有template=nano-banana 這些字眼，可以卜"
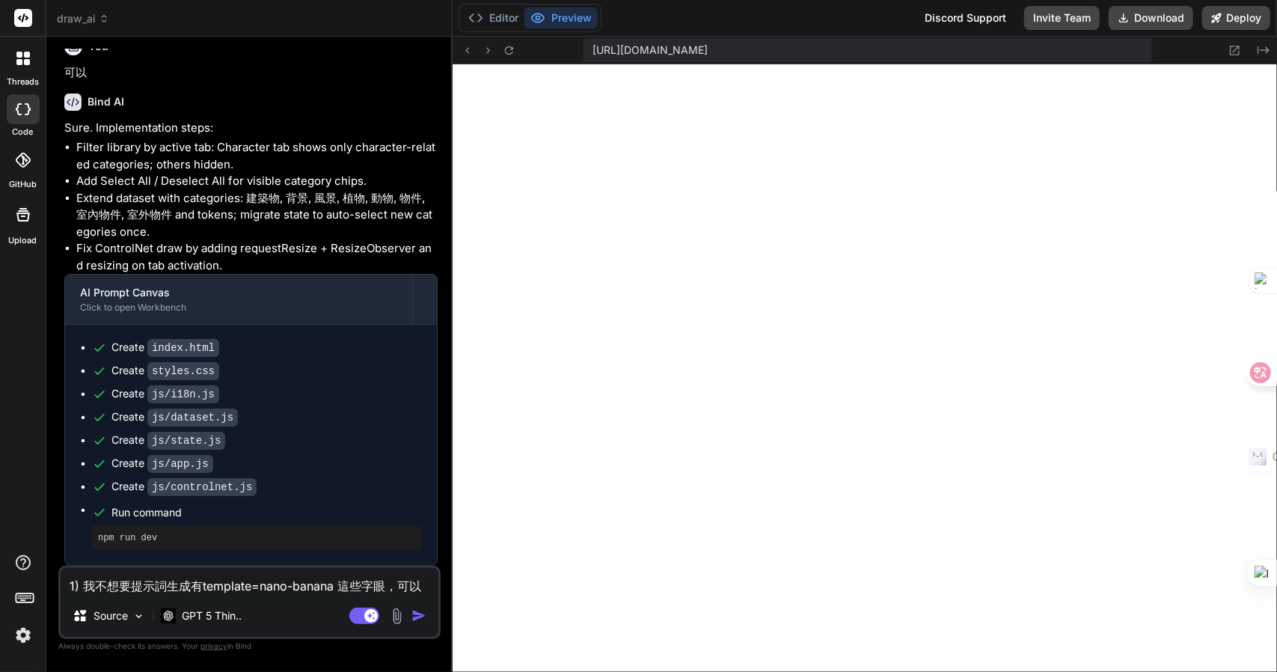
type textarea "x"
type textarea "1) 我不想要提示詞生成有template=nano-banana 這些字眼，可以卜口"
type textarea "x"
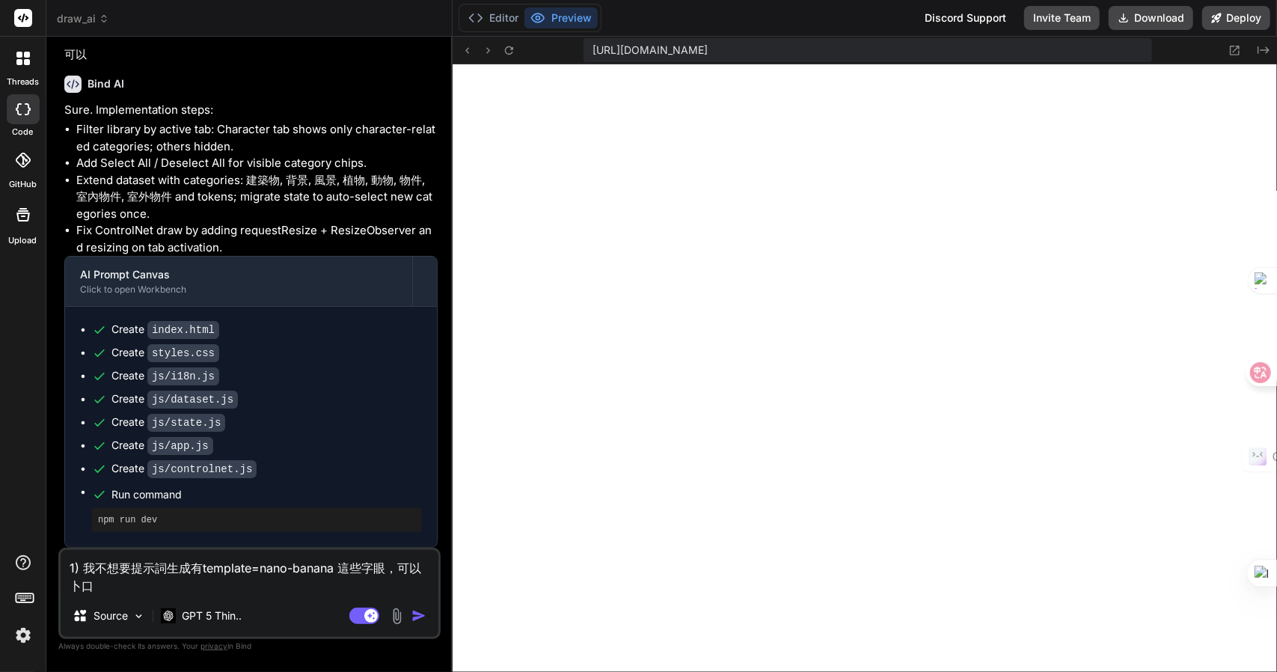
type textarea "1) 我不想要提示詞生成有template=nano-banana 這些字眼，可以卜口卜"
type textarea "x"
type textarea "1) 我不想要提示詞生成有template=nano-banana 這些字眼，可以卜口卜口"
type textarea "x"
type textarea "1) 我不想要提示詞生成有template=nano-banana 這些字眼，可以卜口卜口女"
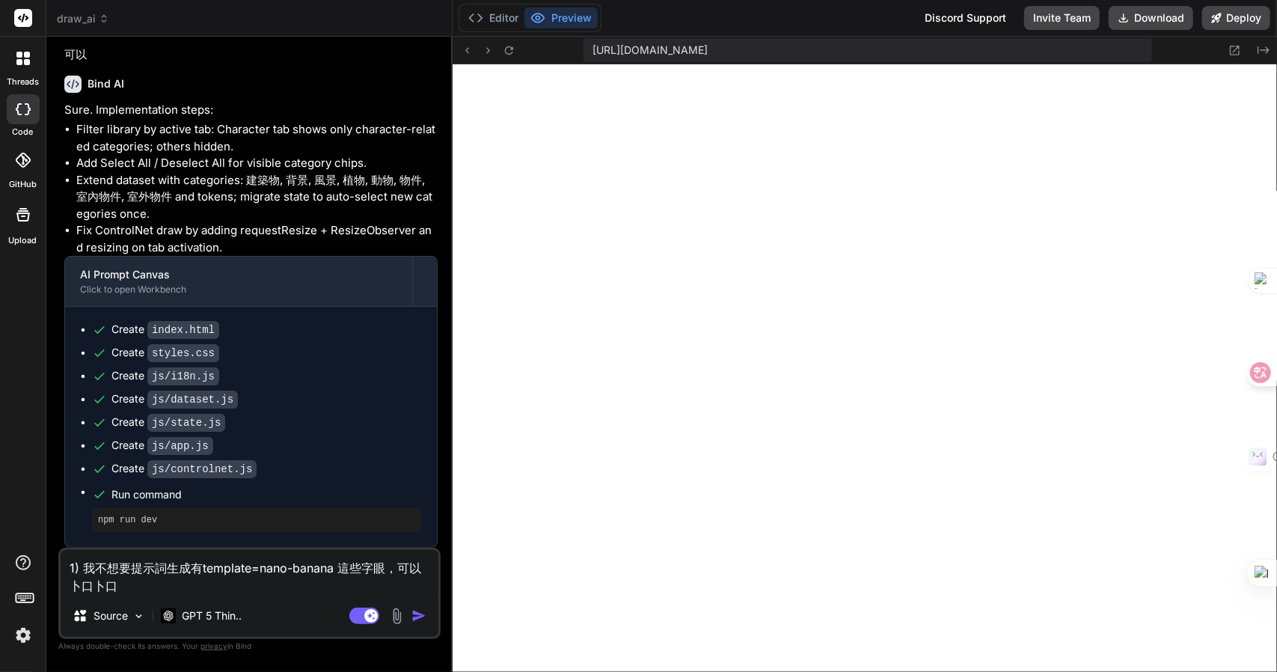
type textarea "x"
type textarea "1) 我不想要提示詞生成有template=nano-banana 這些字眼，可以讓"
type textarea "x"
type textarea "1) 我不想要提示詞生成有template=nano-banana 這些字眼，可以讓竹"
type textarea "x"
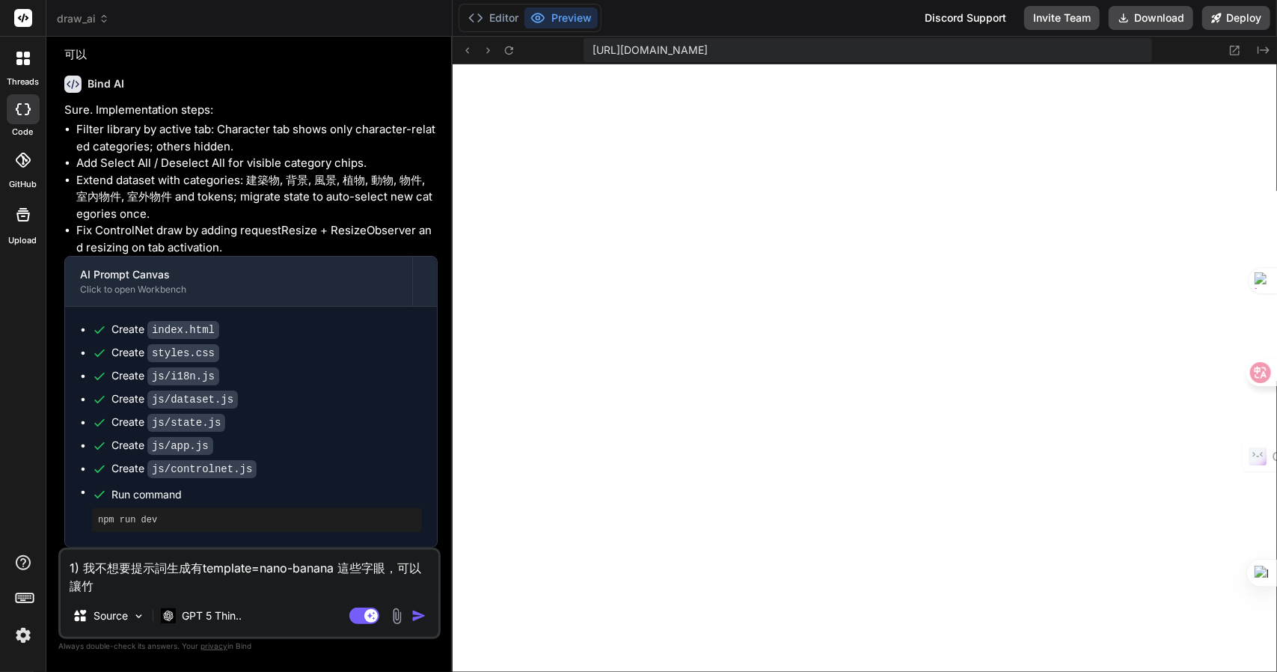
type textarea "1) 我不想要提示詞生成有template=nano-banana 這些字眼，可以讓竹手"
type textarea "x"
type textarea "1) 我不想要提示詞生成有template=nano-banana 這些字眼，可以讓竹手[PERSON_NAME]"
type textarea "x"
type textarea "1) 我不想要提示詞生成有template=nano-banana 這些字眼，可以讓我"
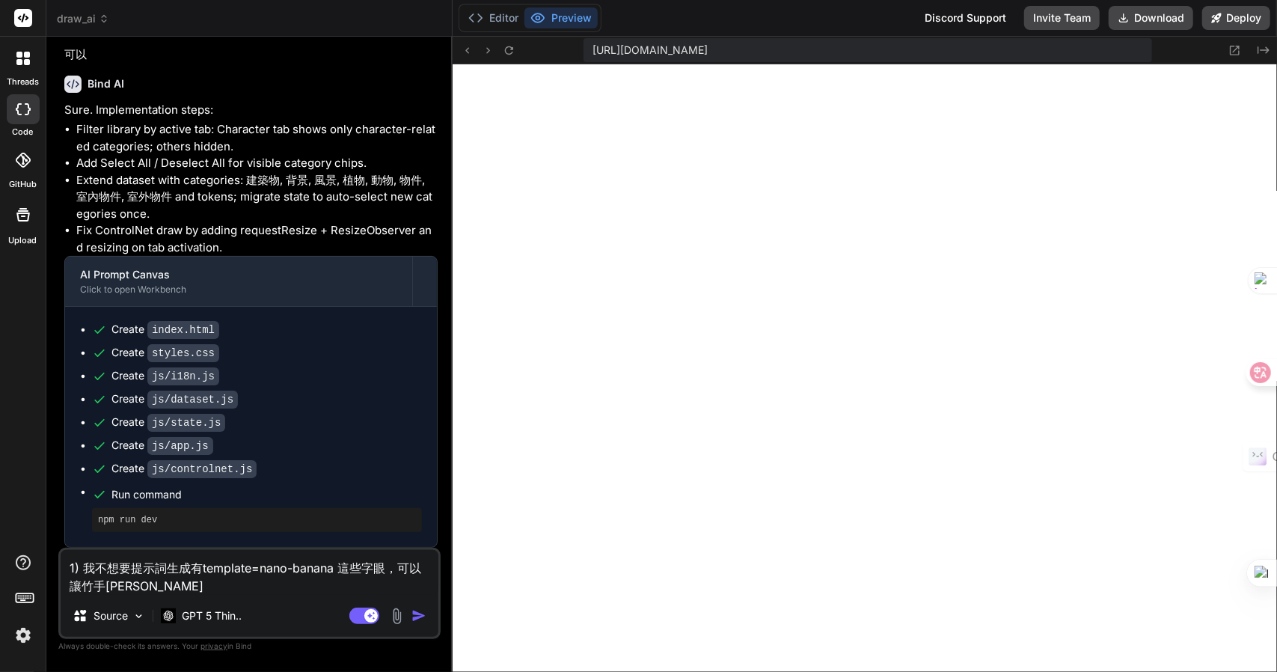
type textarea "x"
click at [222, 590] on textarea "1) 我不想要提示詞生成有template=nano-banana 這些字眼，可以讓我直接複製就可以了" at bounding box center [250, 572] width 378 height 45
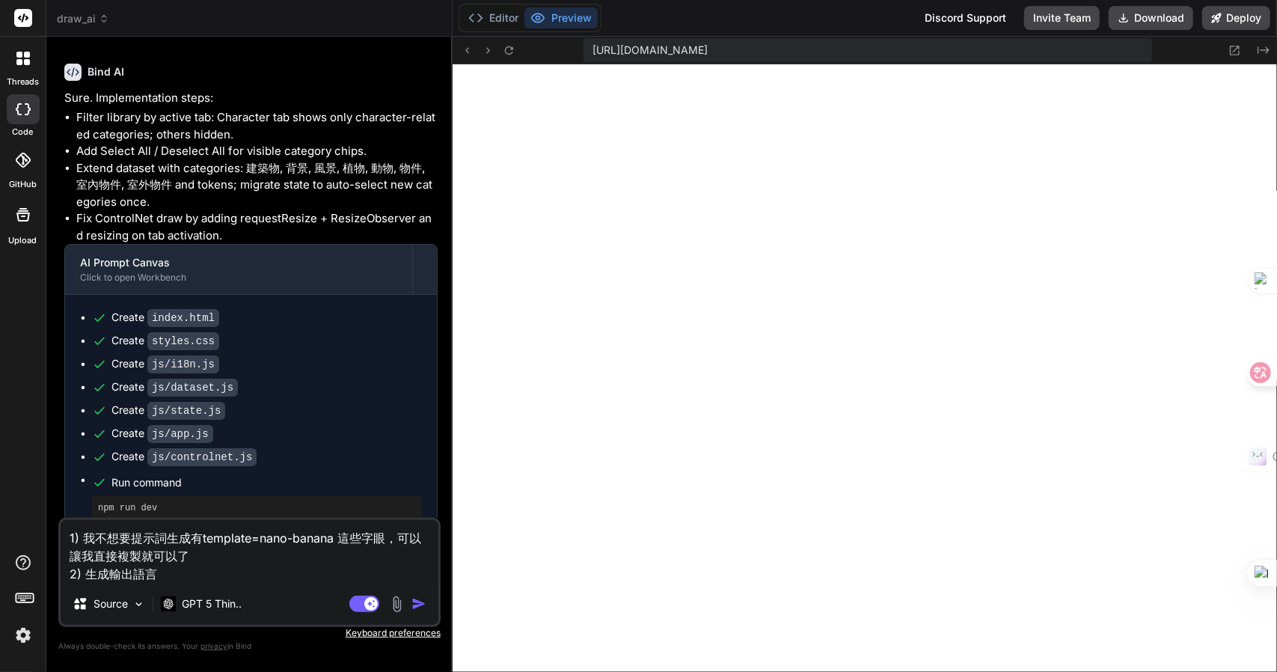
click at [208, 575] on textarea "1) 我不想要提示詞生成有template=nano-banana 這些字眼，可以讓我直接複製就可以了 2) 生成輸出語言" at bounding box center [250, 551] width 378 height 63
click at [195, 571] on textarea "1) 我不想要提示詞生成有template=nano-banana 這些字眼，可以讓我直接複製就可以了 2) 生成輸出語言" at bounding box center [250, 551] width 378 height 63
click at [236, 569] on textarea "1) 我不想要提示詞生成有template=nano-banana 這些字眼，可以讓我直接複製就可以了 2) 提示詞 主體沒有提示詞" at bounding box center [250, 551] width 378 height 63
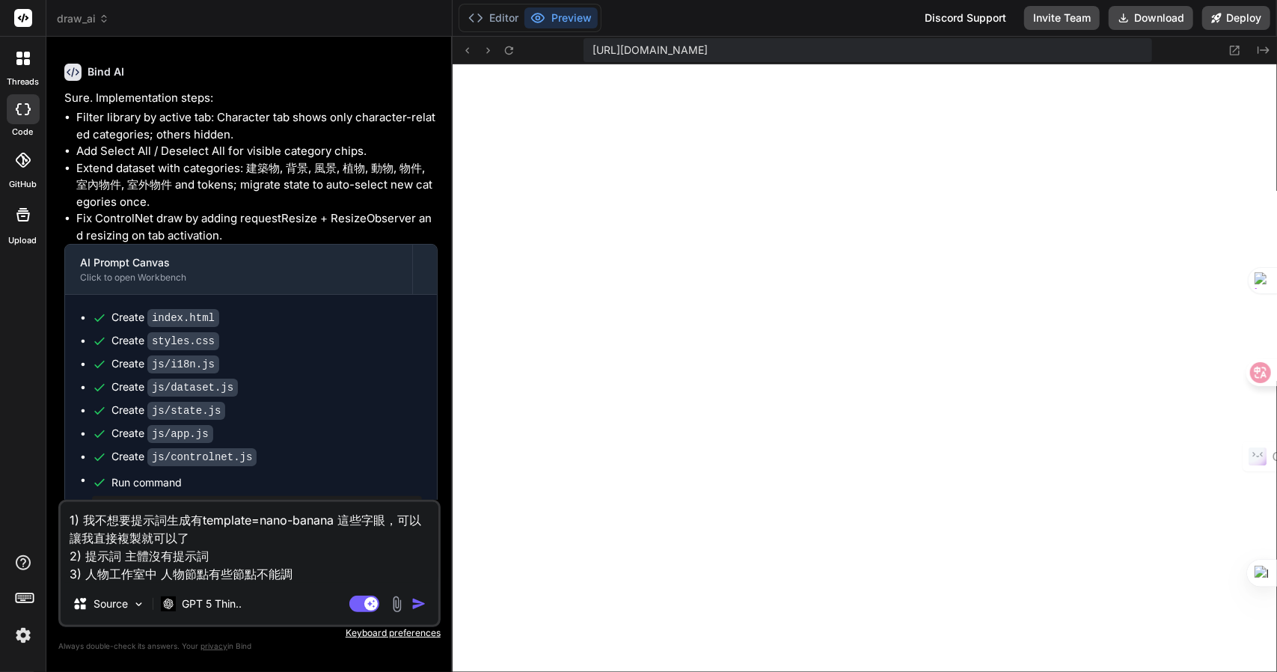
click at [308, 571] on textarea "1) 我不想要提示詞生成有template=nano-banana 這些字眼，可以讓我直接複製就可以了 2) 提示詞 主體沒有提示詞 3) 人物工作室中 人物…" at bounding box center [250, 542] width 378 height 81
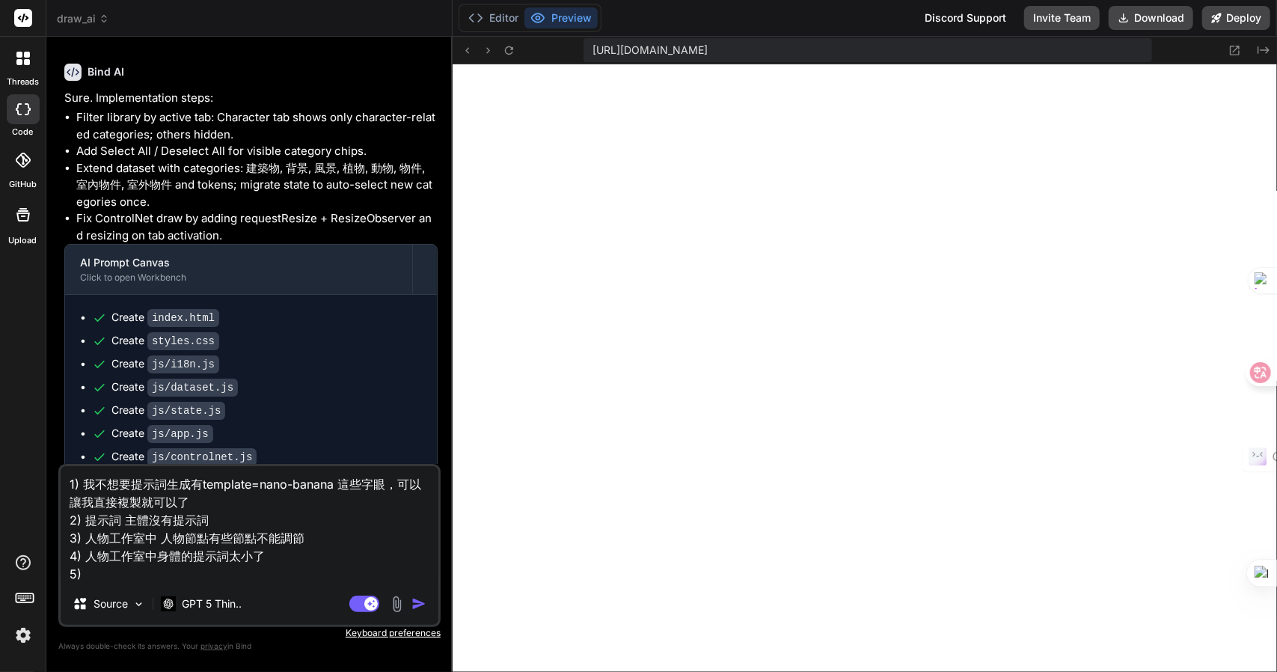
click at [190, 579] on textarea "1) 我不想要提示詞生成有template=nano-banana 這些字眼，可以讓我直接複製就可以了 2) 提示詞 主體沒有提示詞 3) 人物工作室中 人物…" at bounding box center [250, 524] width 378 height 117
click at [273, 571] on textarea "1) 我不想要提示詞生成有template=nano-banana 這些字眼，可以讓我直接複製就可以了 2) 提示詞 主體沒有提示詞 3) 人物工作室中 人物…" at bounding box center [250, 524] width 378 height 117
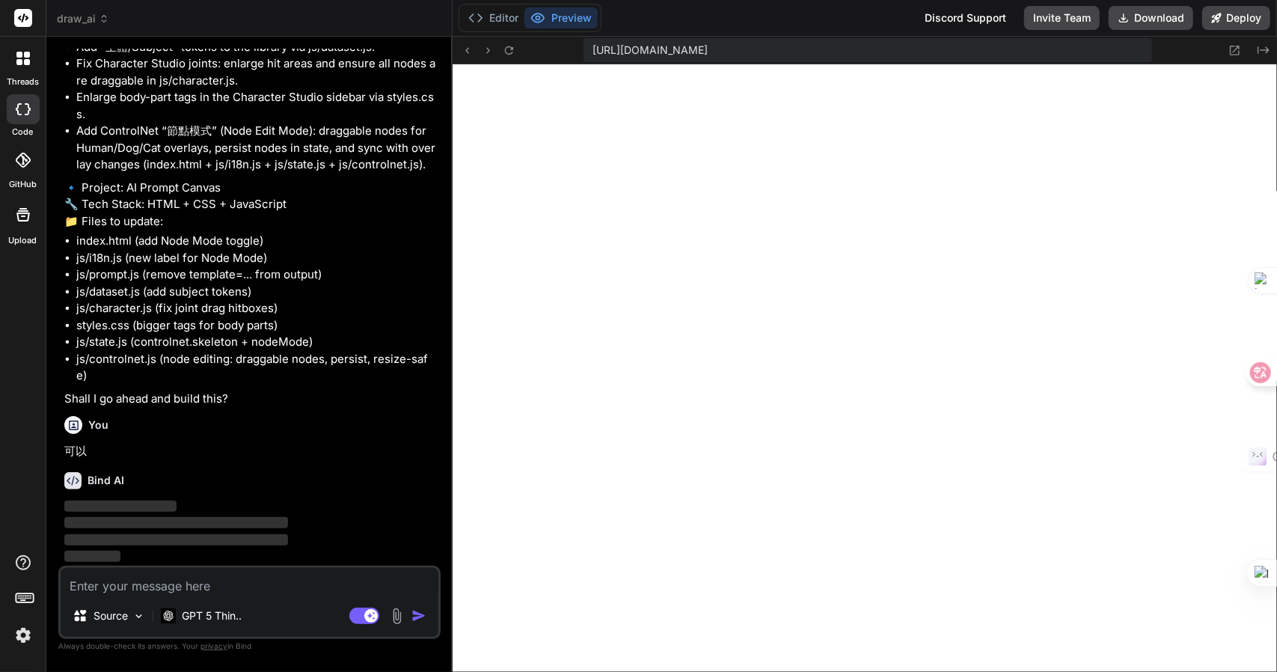
scroll to position [4960, 0]
click at [1149, 11] on button "Download" at bounding box center [1151, 18] width 85 height 24
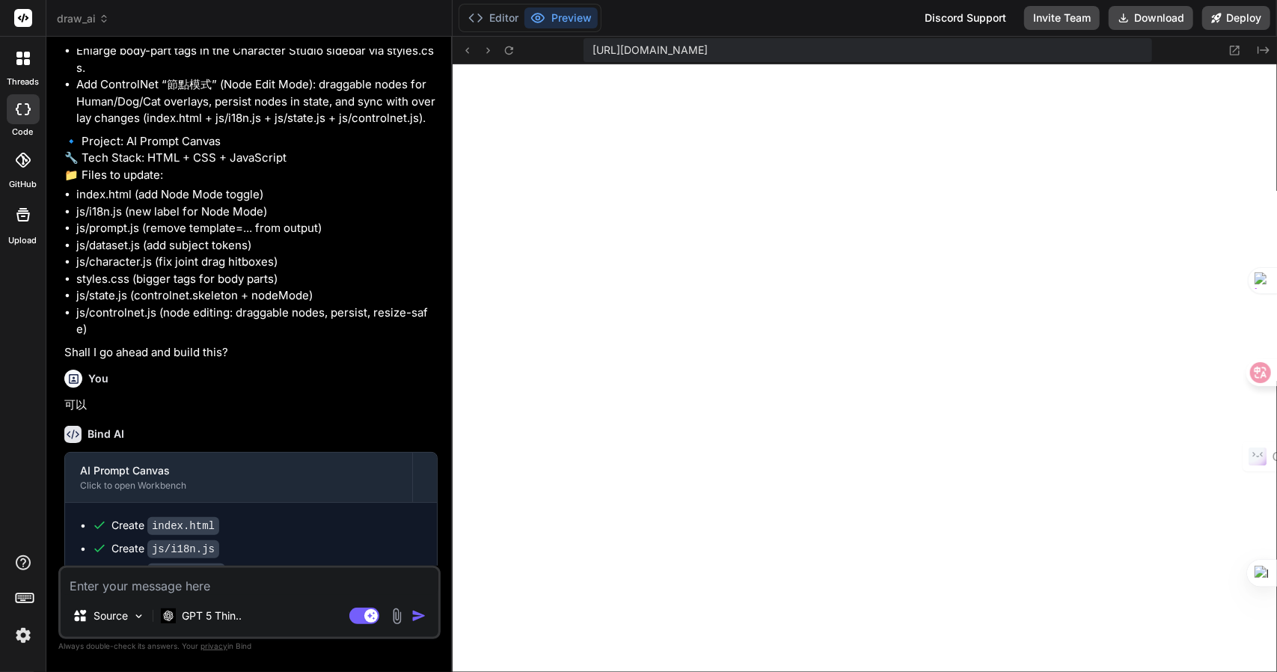
scroll to position [5157, 0]
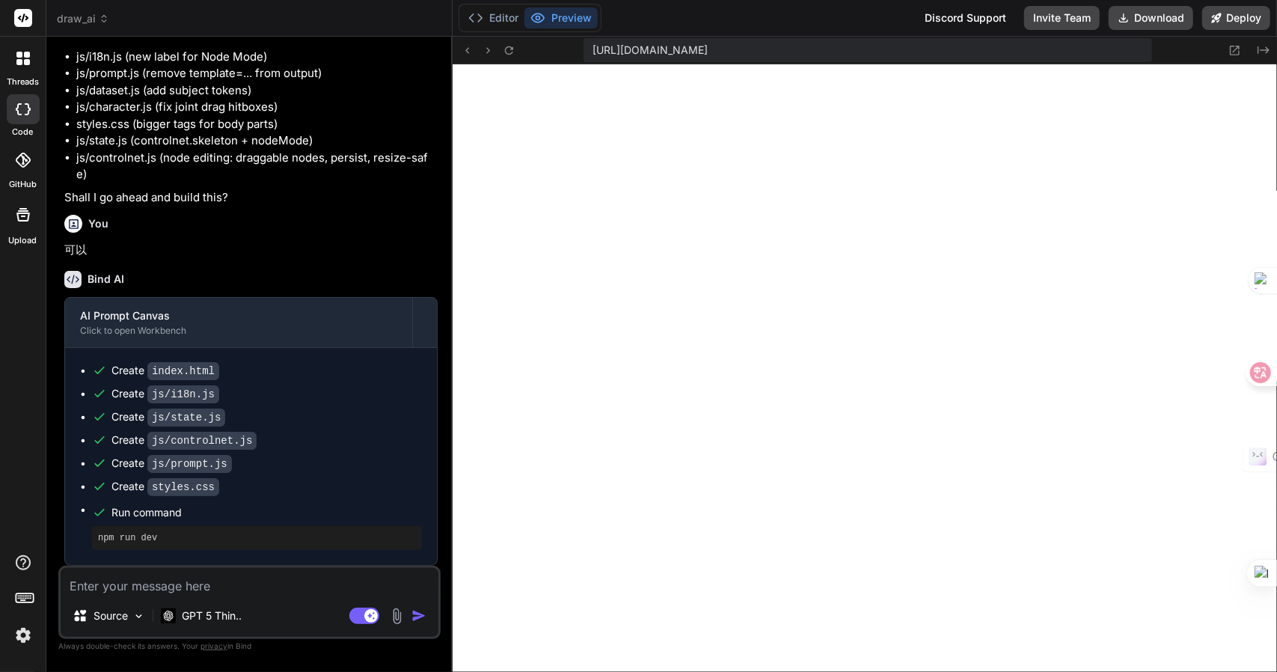
click at [153, 589] on textarea at bounding box center [250, 581] width 378 height 27
click at [259, 594] on textarea "1) 提示詞庫：主體還是沒有" at bounding box center [250, 581] width 378 height 27
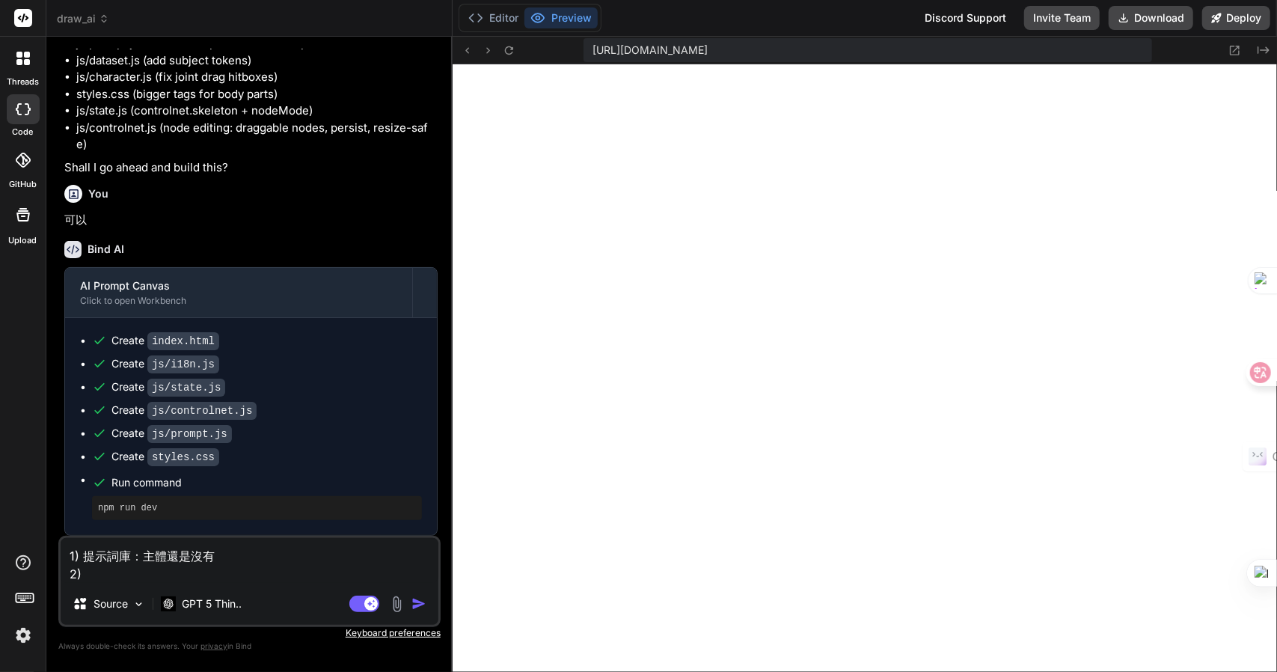
click at [171, 575] on textarea "1) 提示詞庫：主體還是沒有 2)" at bounding box center [250, 560] width 378 height 45
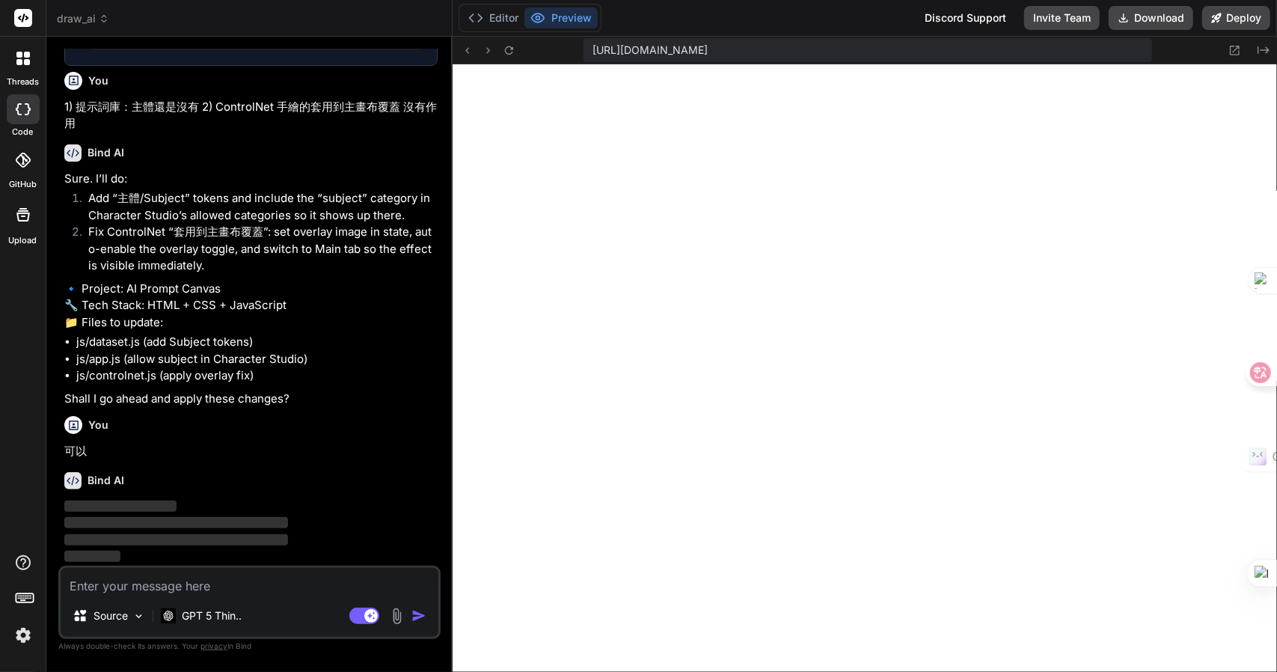
scroll to position [5689, 0]
